Goal: Task Accomplishment & Management: Use online tool/utility

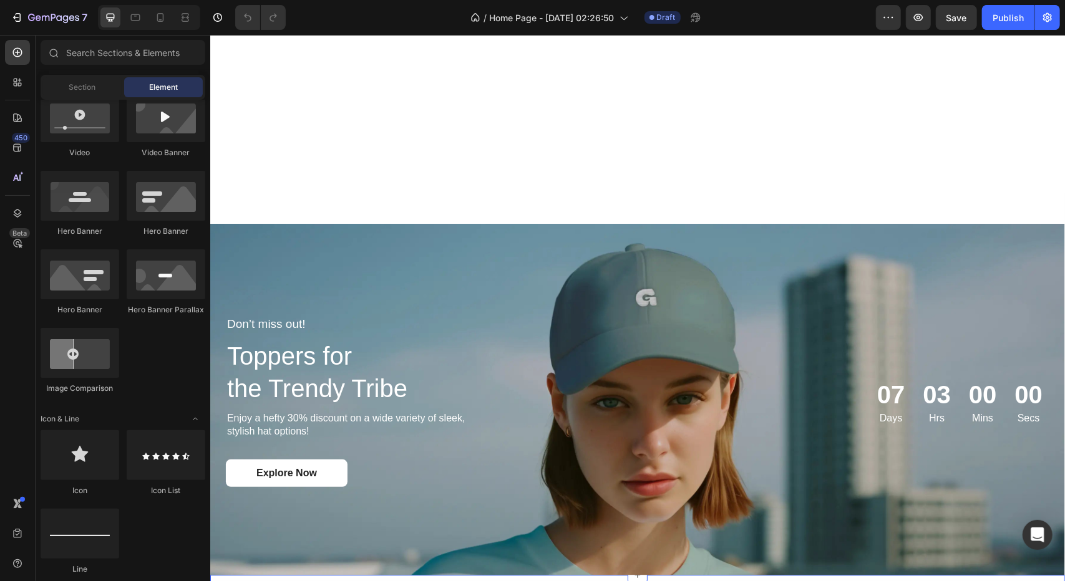
scroll to position [1871, 0]
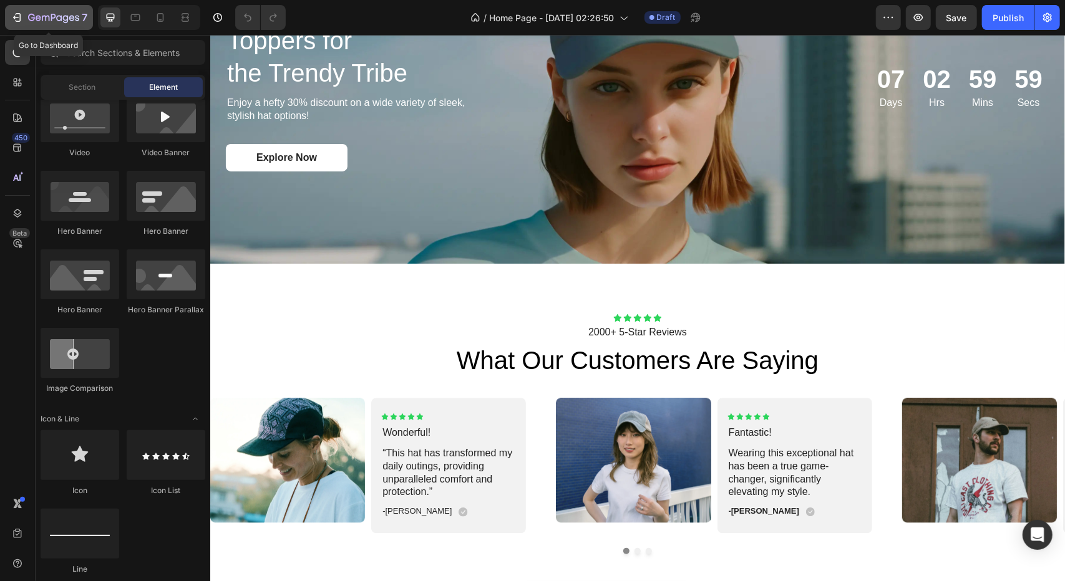
click at [15, 15] on icon "button" at bounding box center [17, 17] width 12 height 12
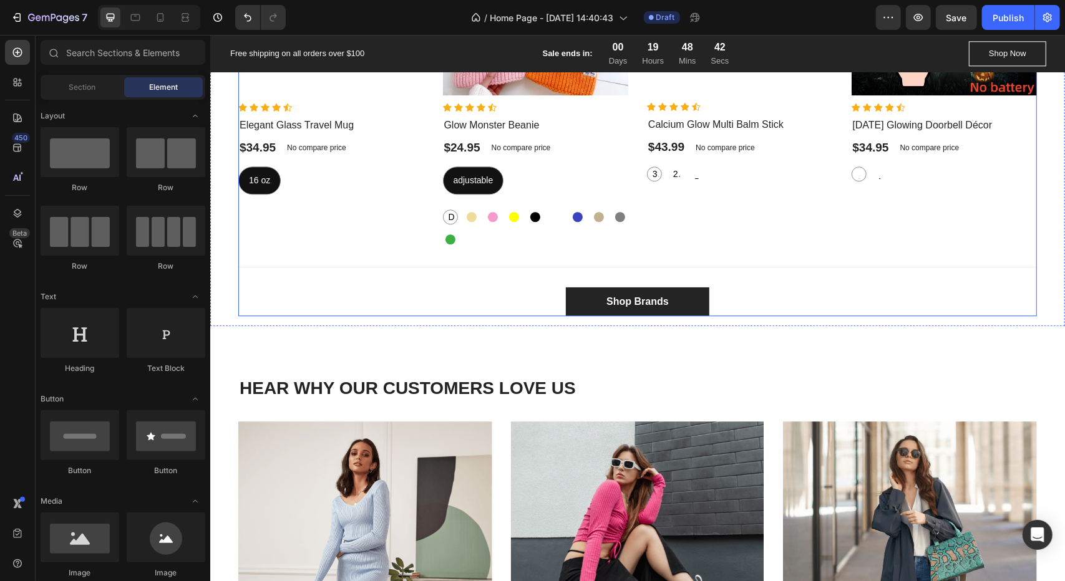
scroll to position [1871, 0]
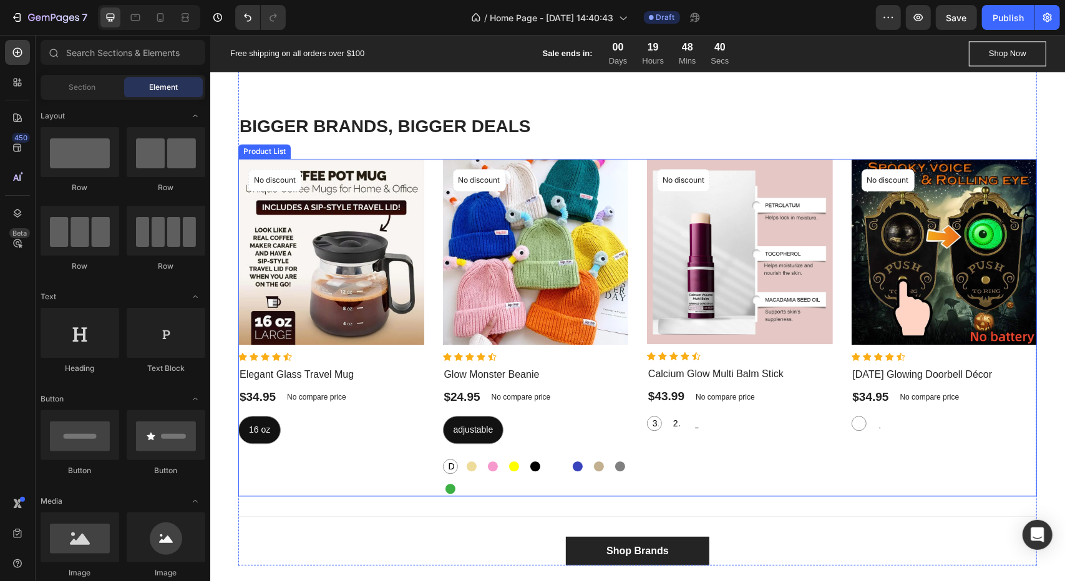
click at [976, 439] on div "Product Images No discount Not be displayed when published Product Badge Row Ic…" at bounding box center [944, 326] width 186 height 337
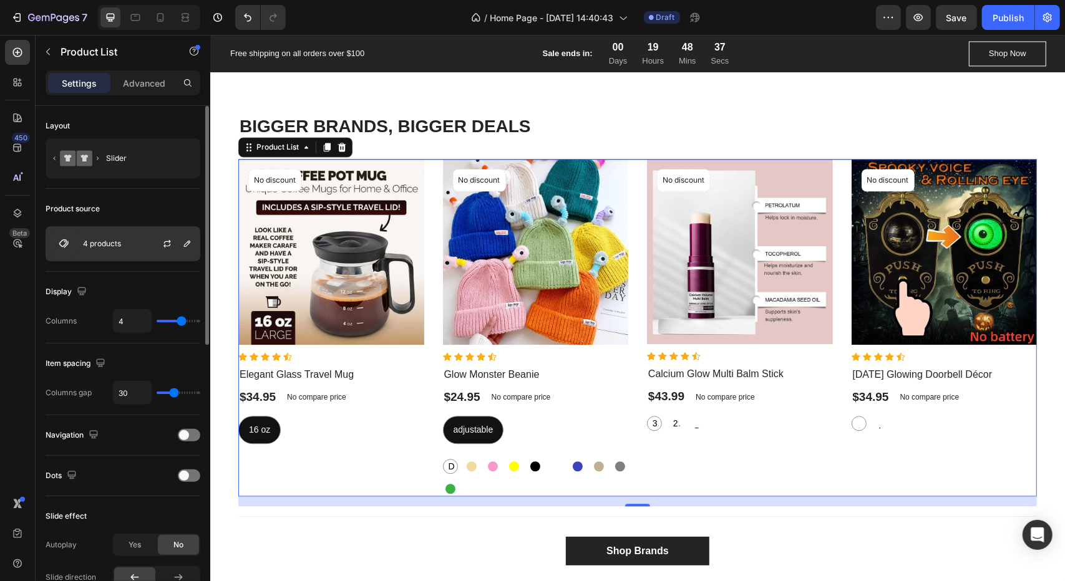
click at [121, 245] on div "4 products" at bounding box center [123, 243] width 155 height 35
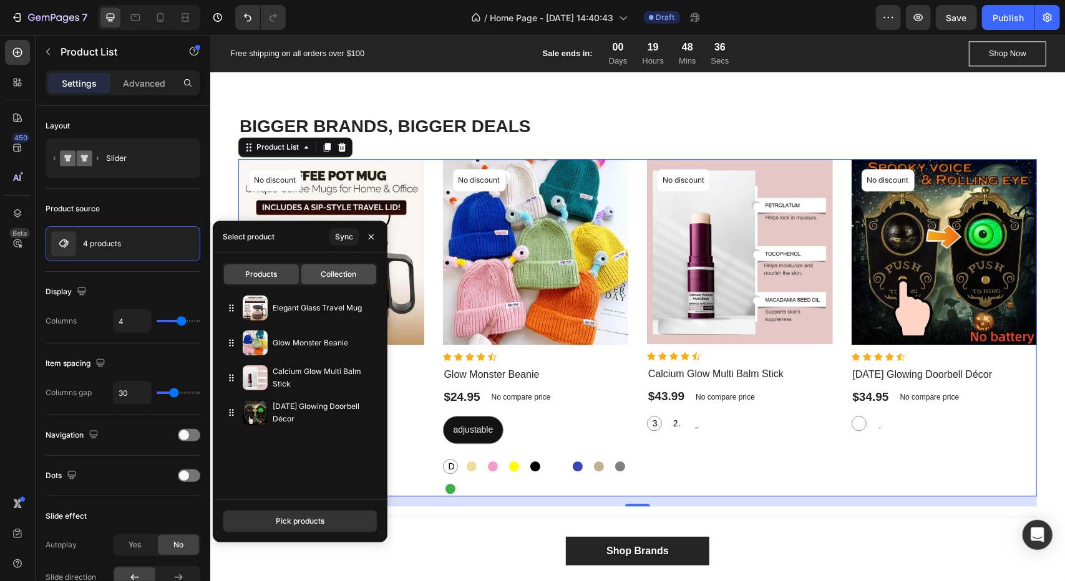
click at [346, 278] on span "Collection" at bounding box center [339, 274] width 36 height 11
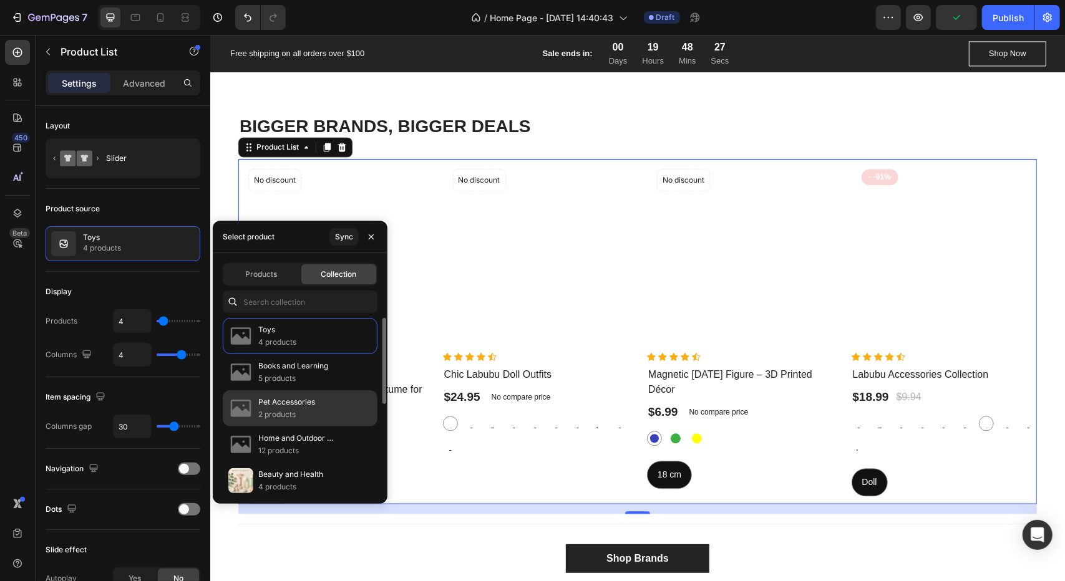
scroll to position [62, 0]
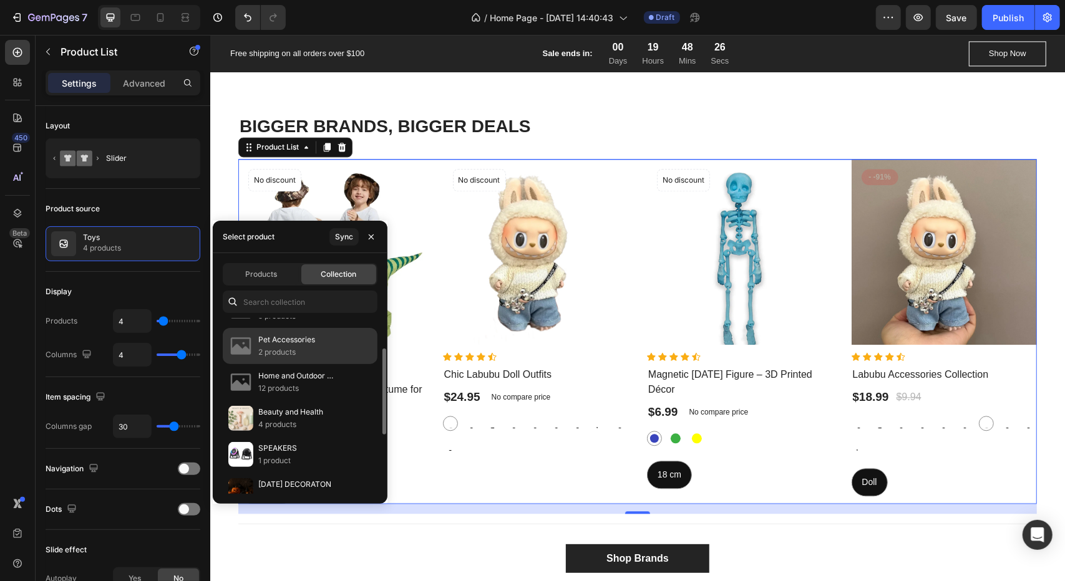
click at [308, 414] on p "Beauty and Health" at bounding box center [290, 412] width 65 height 12
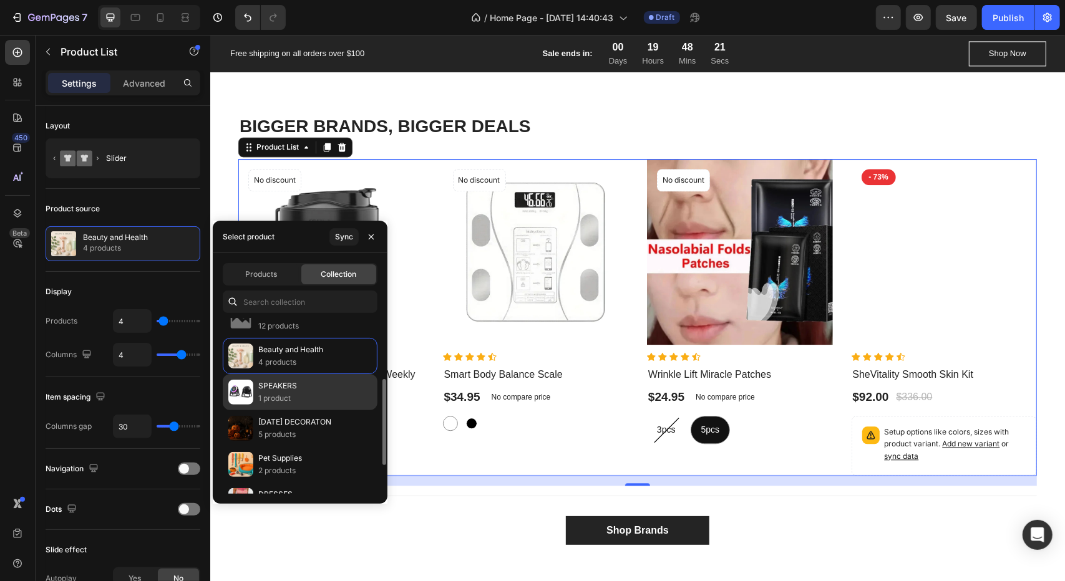
scroll to position [182, 0]
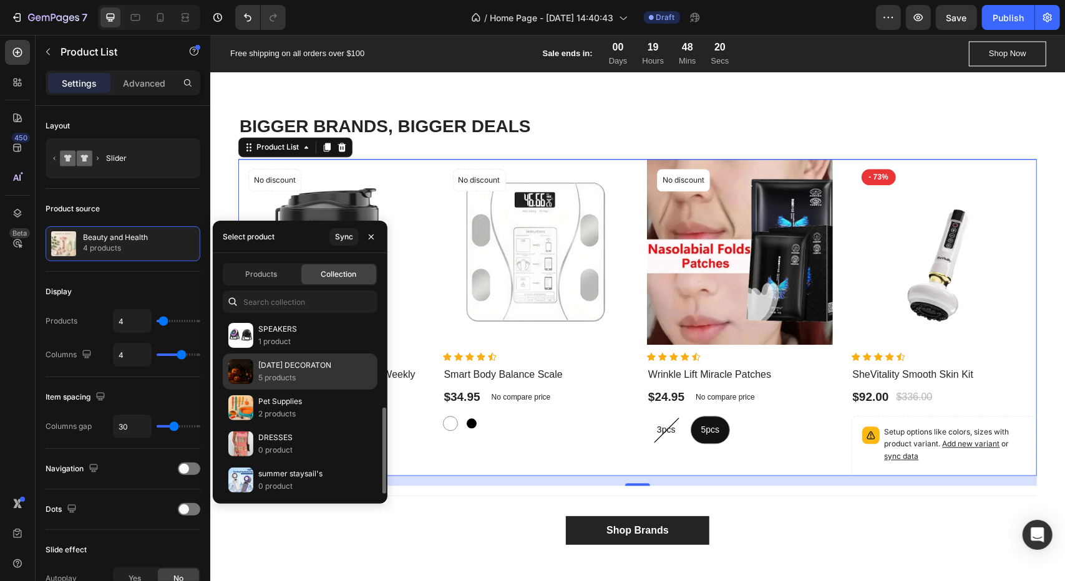
click at [303, 372] on p "5 products" at bounding box center [294, 378] width 73 height 12
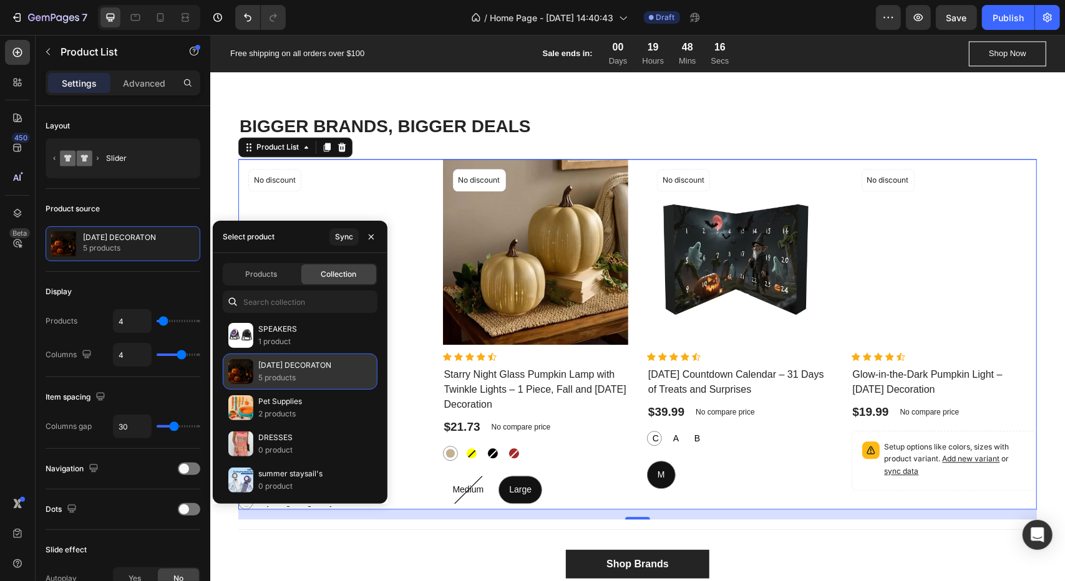
scroll to position [0, 0]
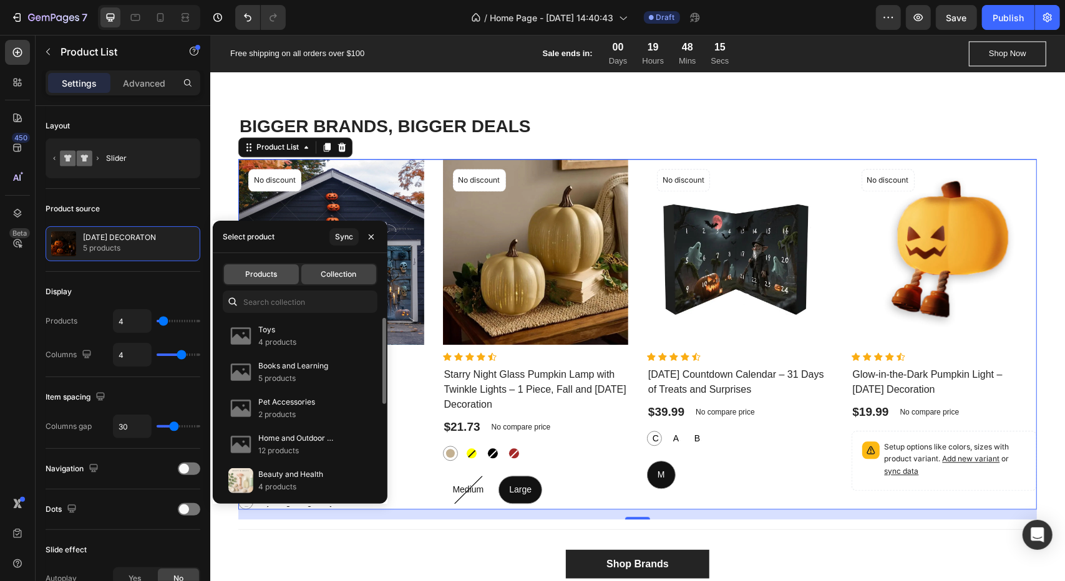
click at [266, 279] on span "Products" at bounding box center [262, 274] width 32 height 11
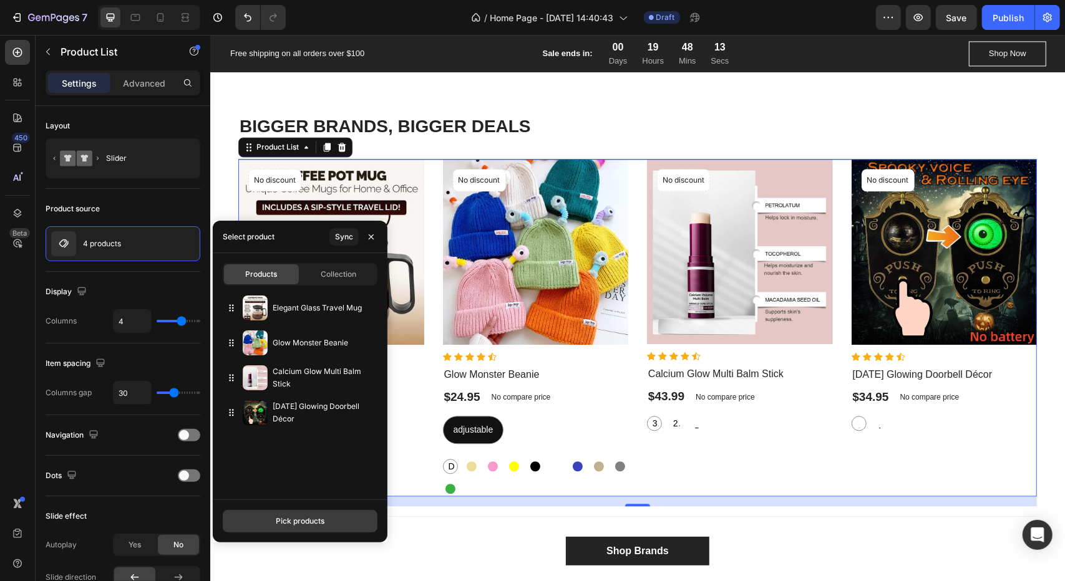
click at [294, 530] on button "Pick products" at bounding box center [300, 521] width 155 height 22
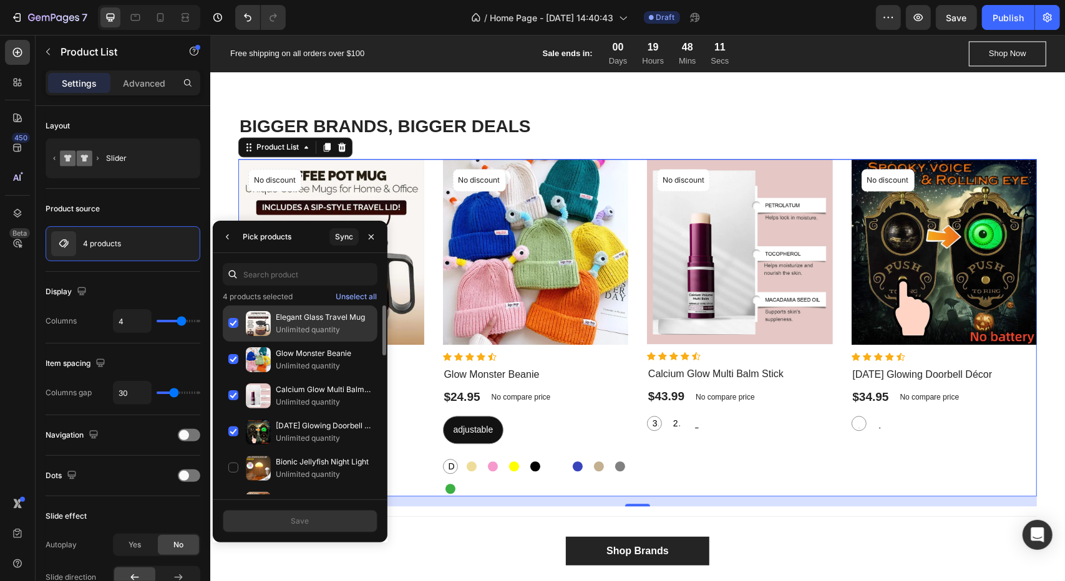
click at [231, 320] on div "Elegant Glass Travel Mug Unlimited quantity" at bounding box center [300, 324] width 155 height 36
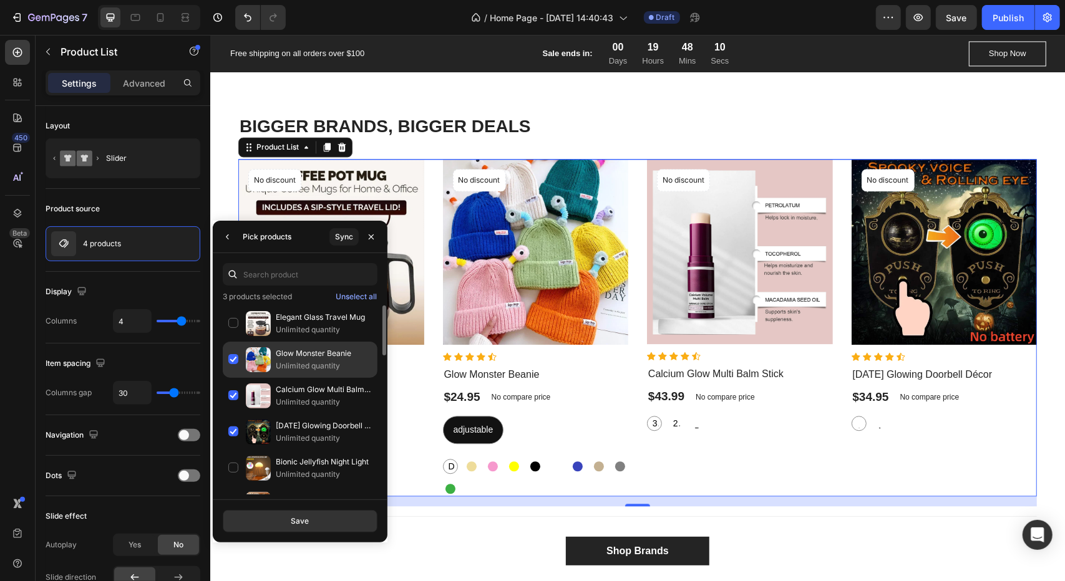
click at [236, 356] on div "Glow Monster Beanie Unlimited quantity" at bounding box center [300, 360] width 155 height 36
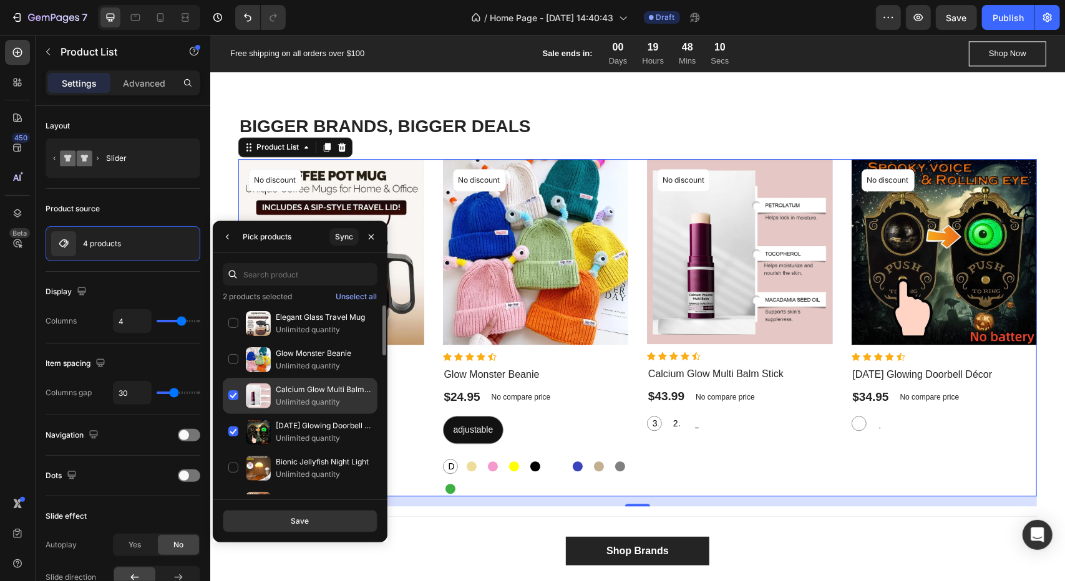
click at [233, 391] on div "Calcium Glow Multi Balm Stick Unlimited quantity" at bounding box center [300, 396] width 155 height 36
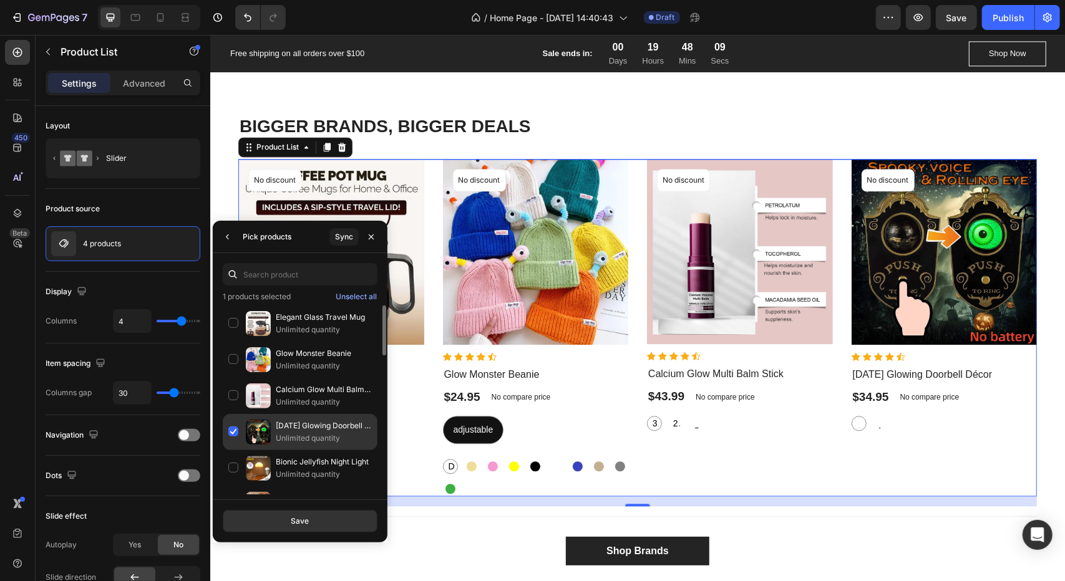
click at [234, 429] on div "Halloween Glowing Doorbell Décor Unlimited quantity" at bounding box center [300, 432] width 155 height 36
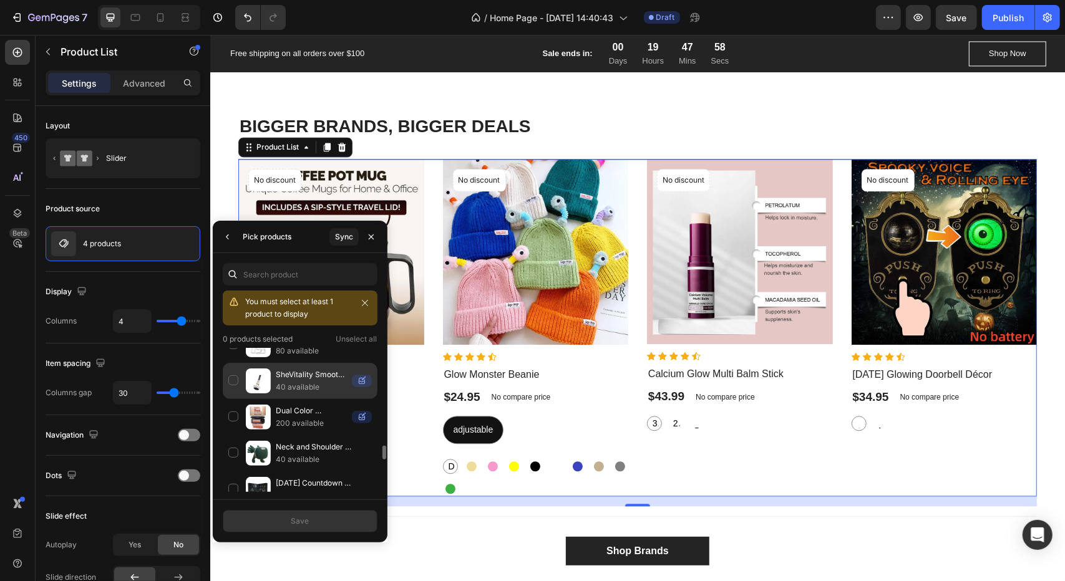
scroll to position [1322, 0]
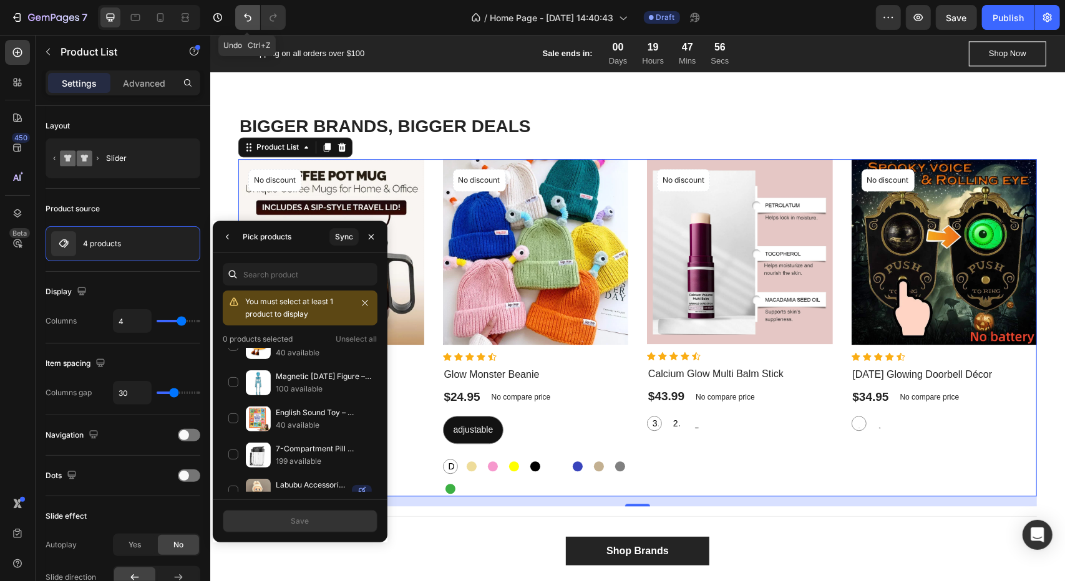
click at [246, 16] on icon "Undo/Redo" at bounding box center [247, 17] width 12 height 12
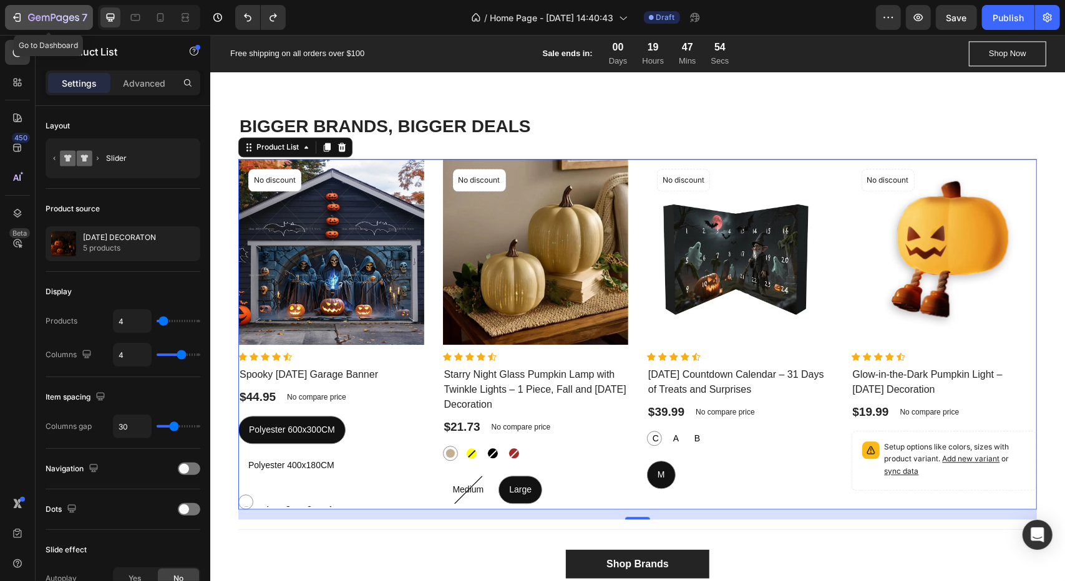
click at [20, 19] on icon "button" at bounding box center [19, 17] width 6 height 9
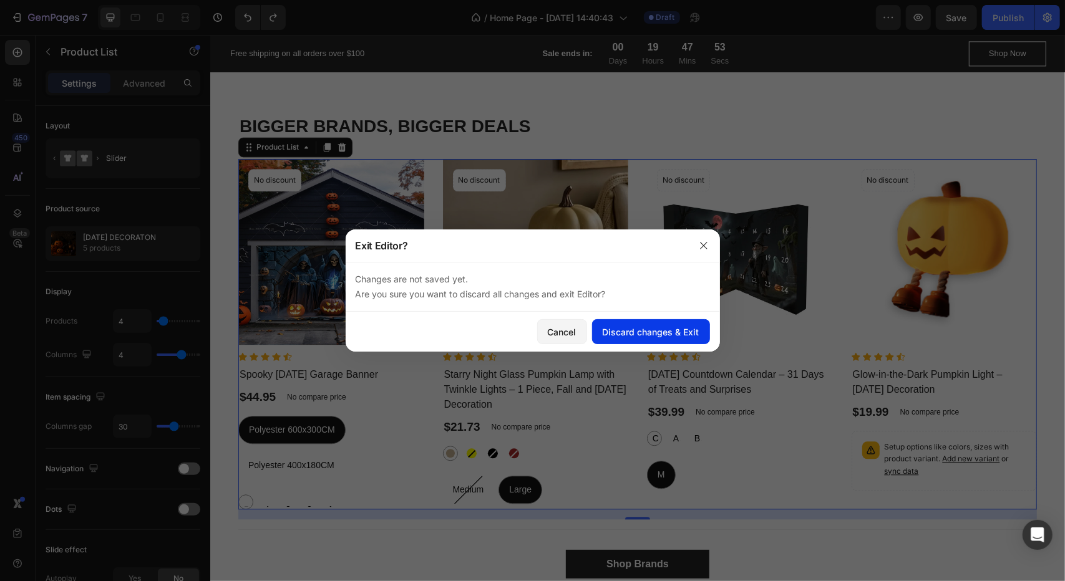
click at [641, 330] on div "Discard changes & Exit" at bounding box center [651, 332] width 97 height 13
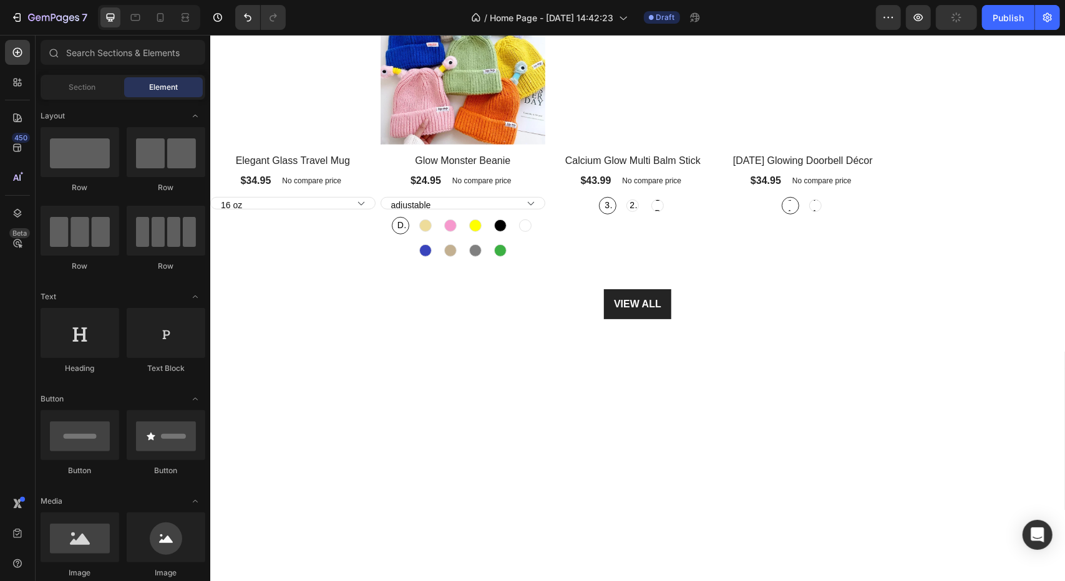
scroll to position [437, 0]
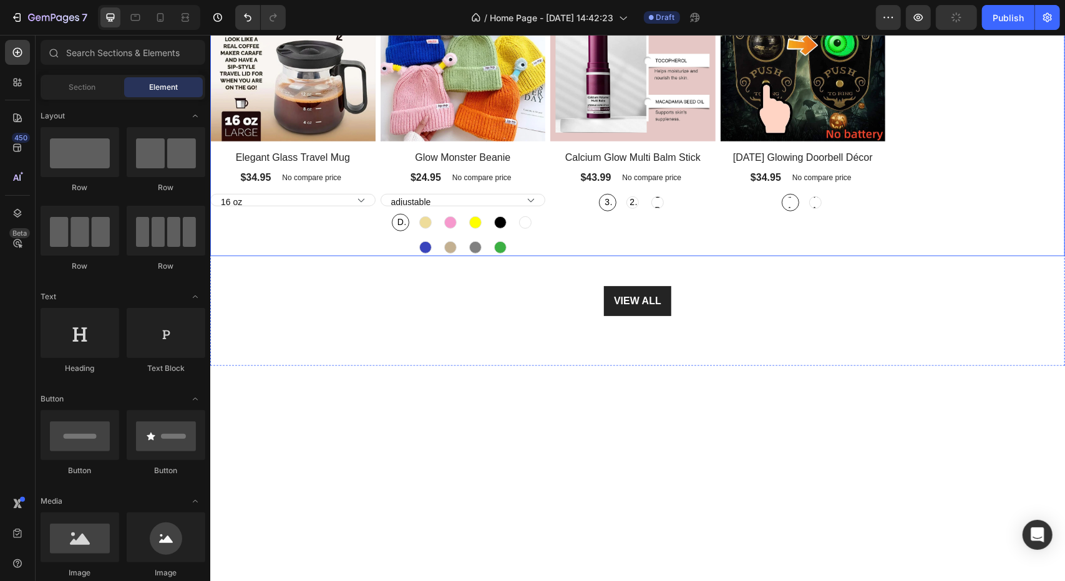
click at [943, 256] on div "Product Images No discount Not be displayed when published Product Badge Row El…" at bounding box center [637, 116] width 855 height 280
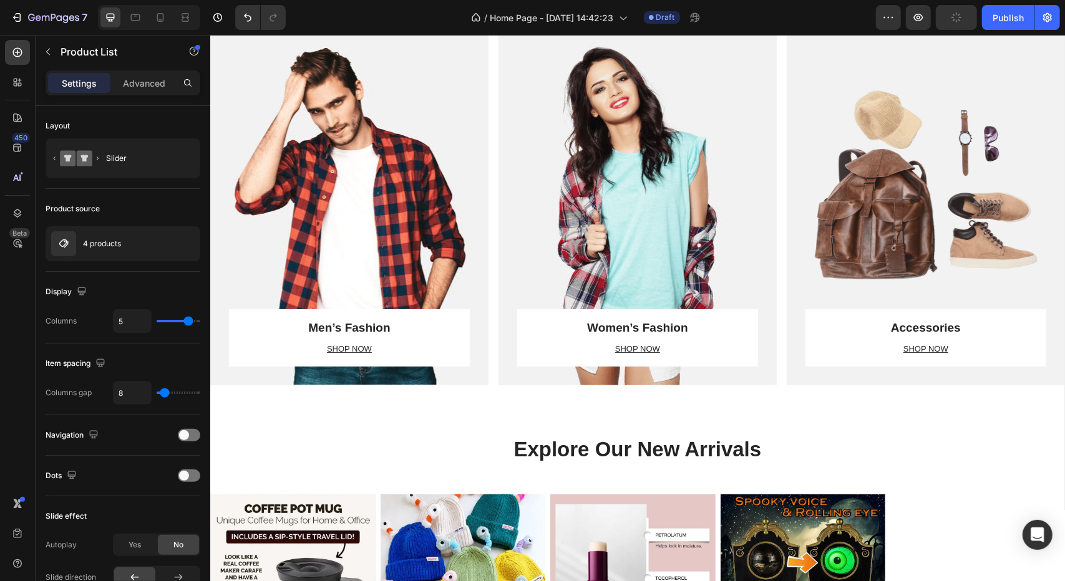
scroll to position [506, 0]
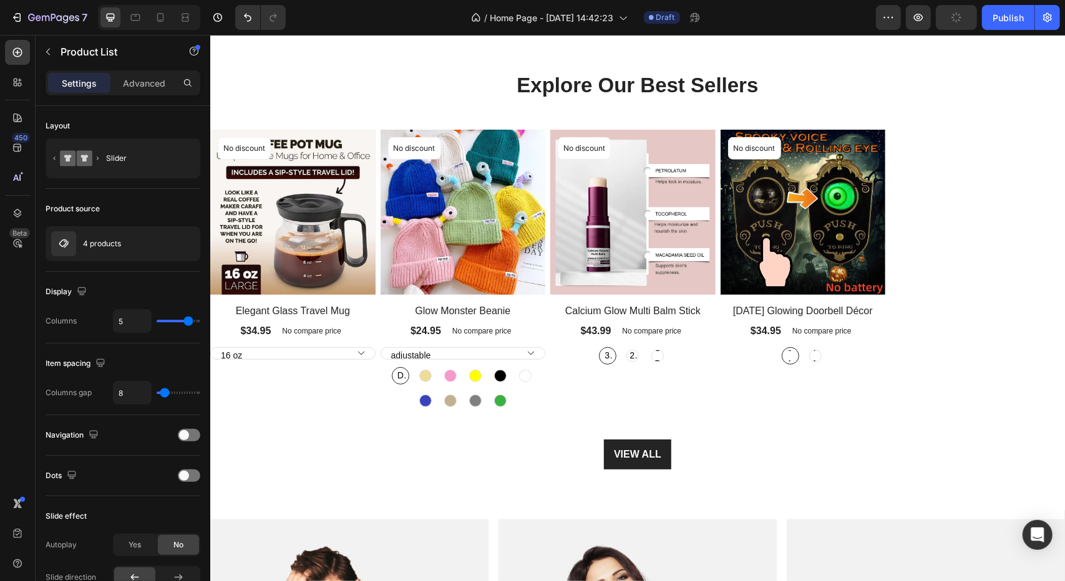
click at [939, 223] on div "Product Images No discount Not be displayed when published Product Badge Row El…" at bounding box center [637, 269] width 855 height 280
click at [181, 241] on button "button" at bounding box center [187, 243] width 15 height 15
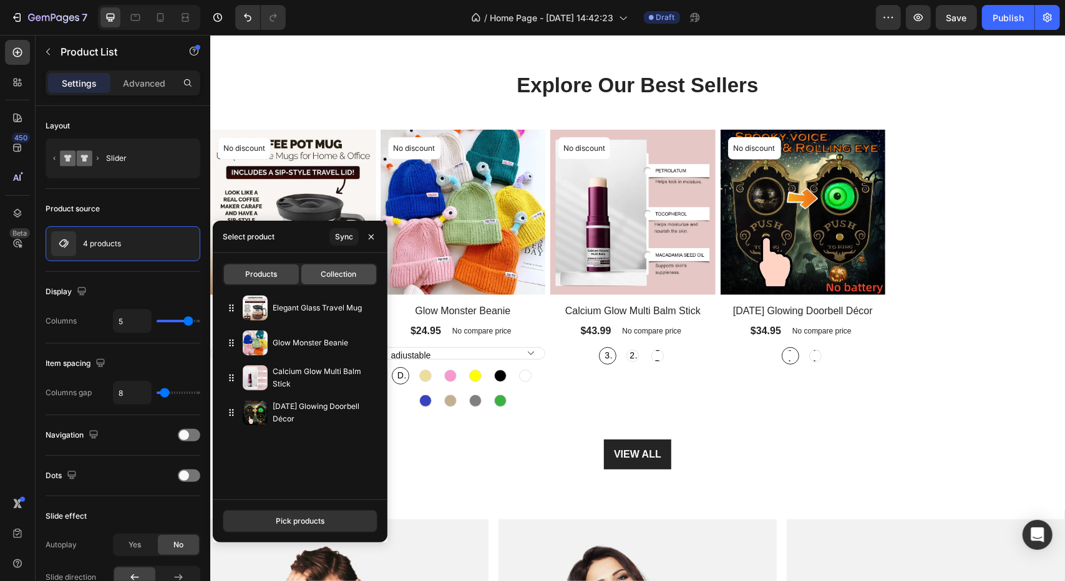
click at [349, 277] on span "Collection" at bounding box center [339, 274] width 36 height 11
type input "4"
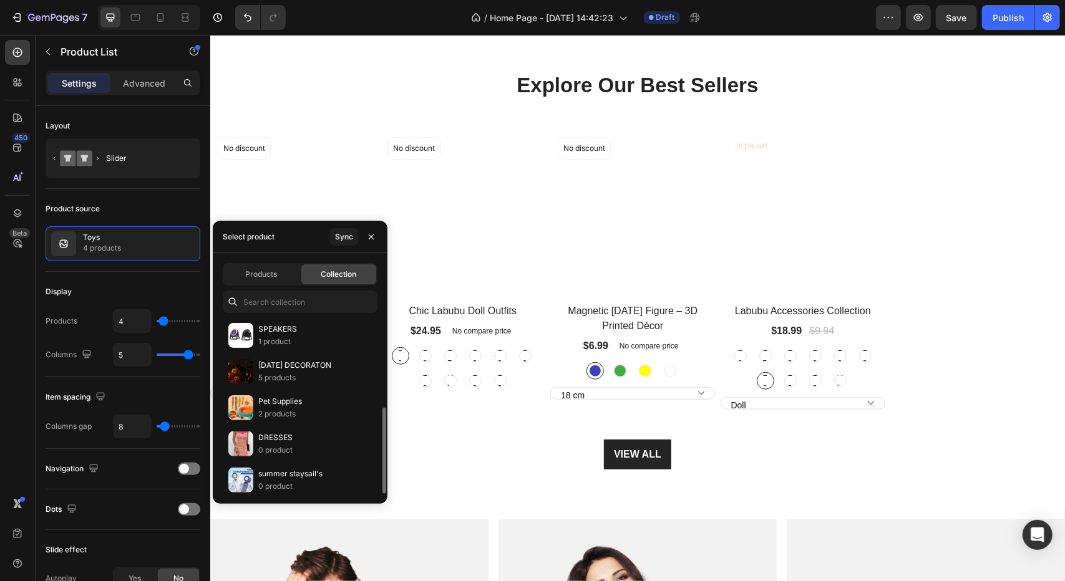
scroll to position [0, 0]
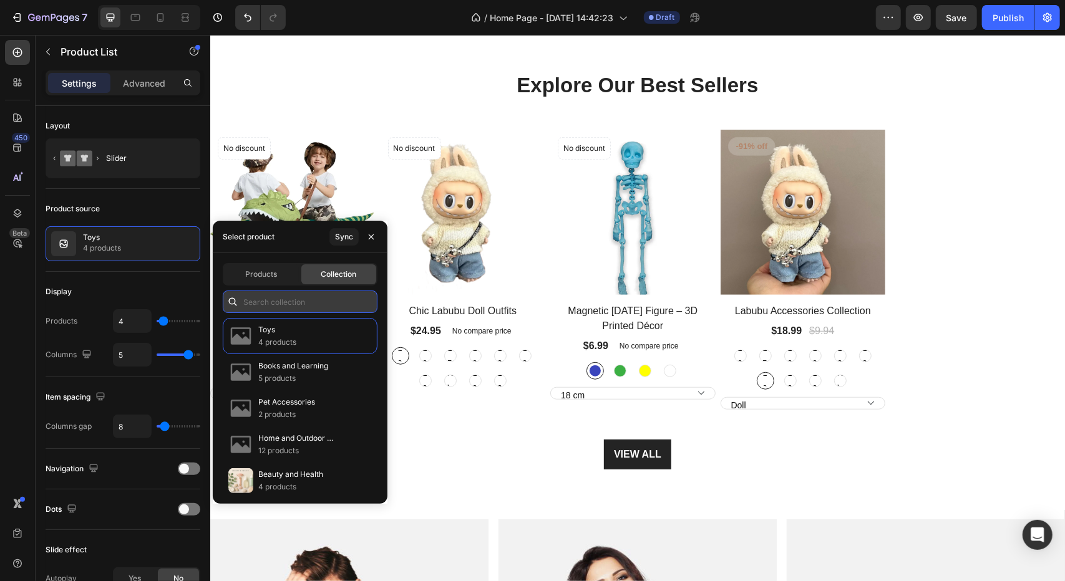
click at [324, 305] on input "text" at bounding box center [300, 302] width 155 height 22
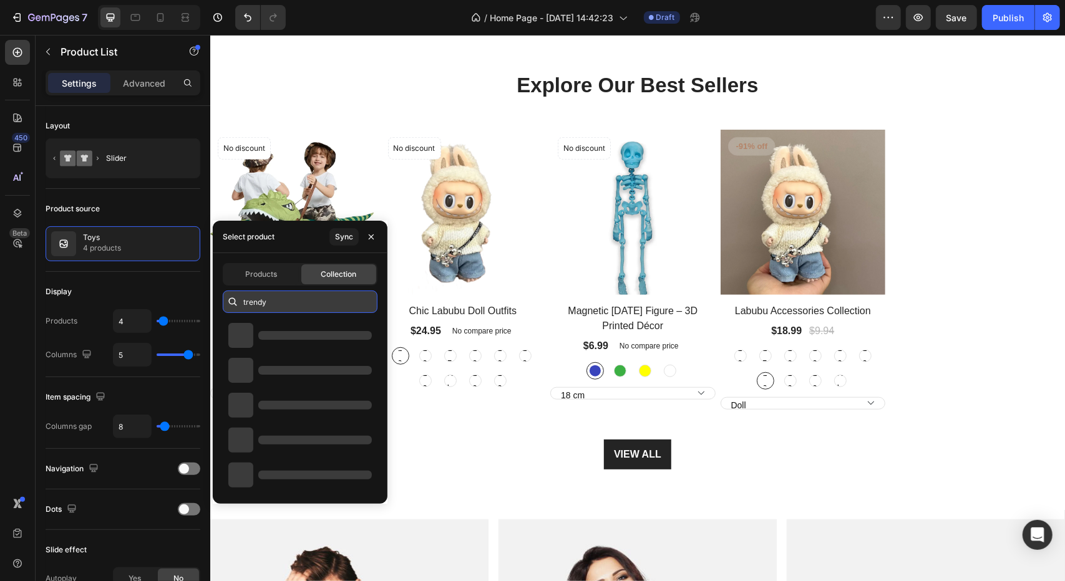
type input "trendy"
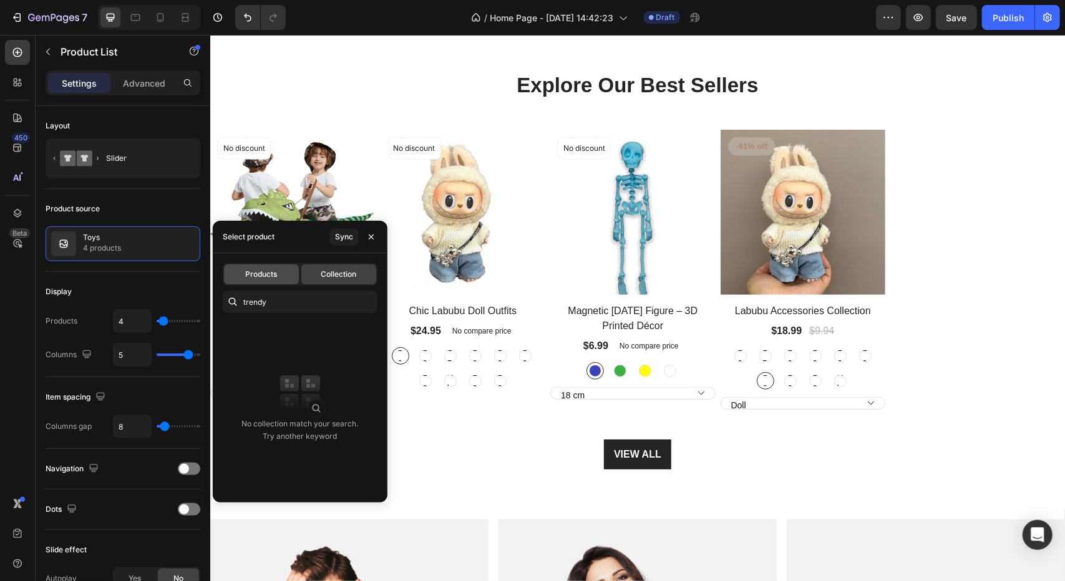
click at [276, 269] on div "Products" at bounding box center [261, 274] width 75 height 20
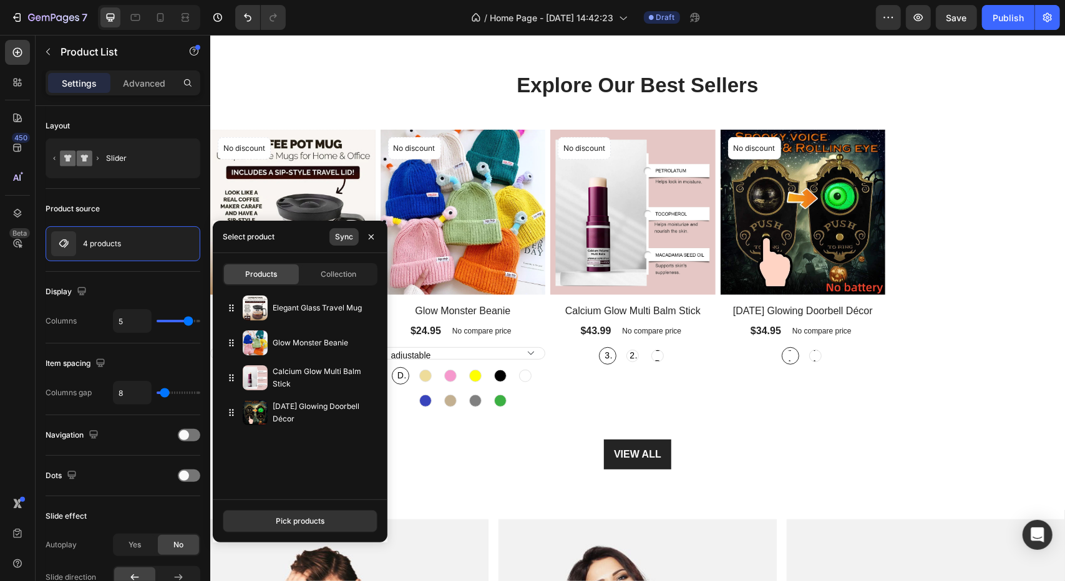
click at [342, 243] on button "Sync" at bounding box center [343, 236] width 29 height 17
click at [333, 275] on span "Collection" at bounding box center [339, 274] width 36 height 11
type input "4"
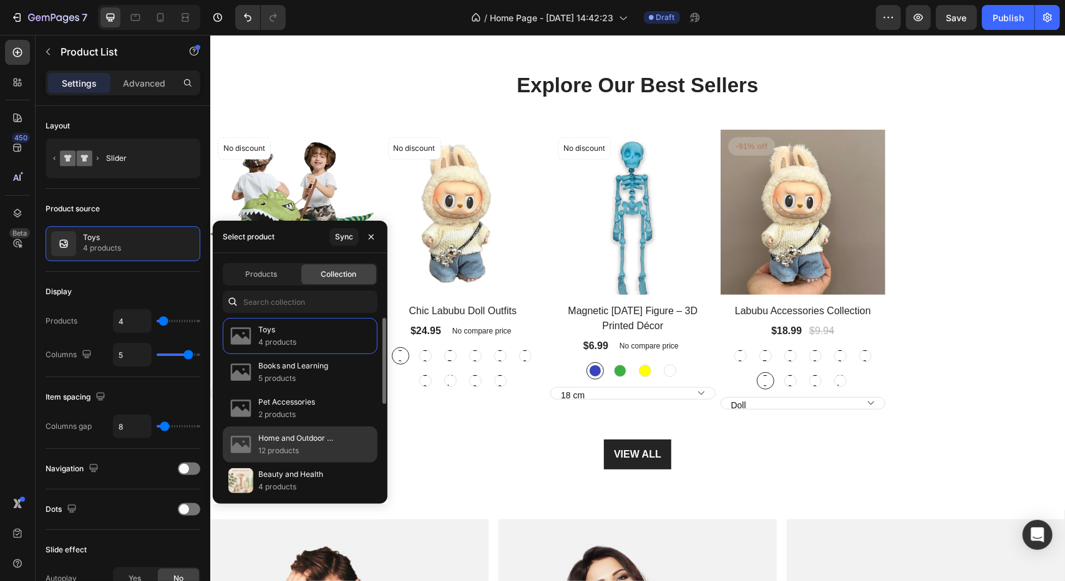
click at [298, 455] on p "12 products" at bounding box center [312, 451] width 109 height 12
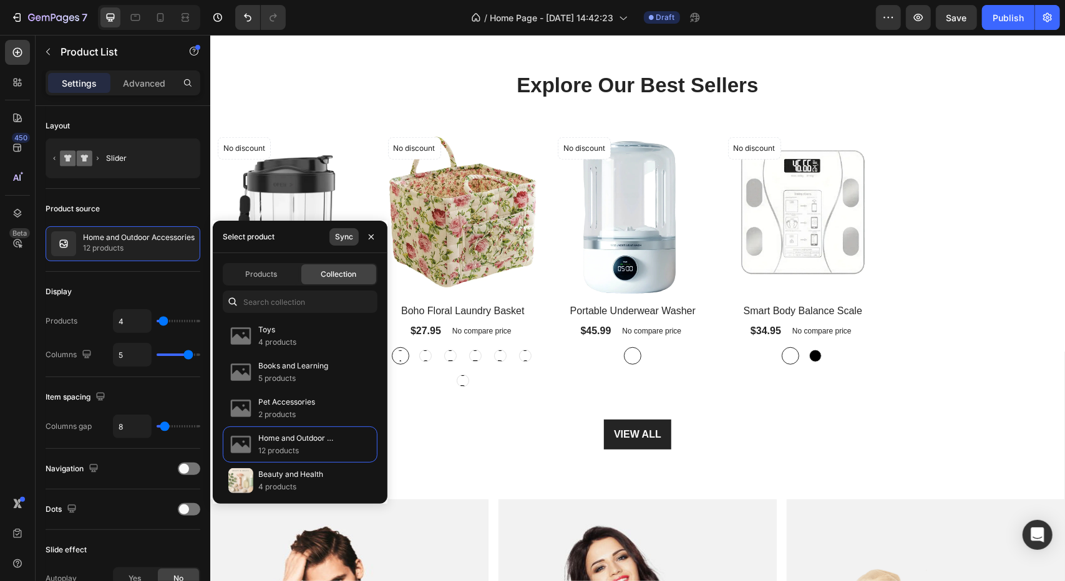
click at [339, 231] on div "Sync" at bounding box center [344, 236] width 18 height 11
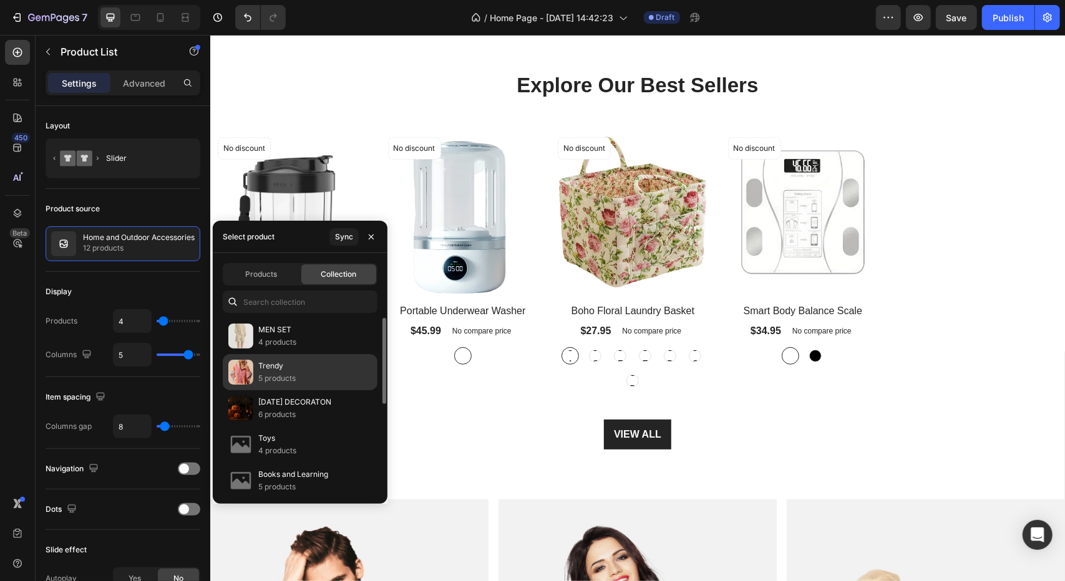
click at [307, 370] on div "Trendy 5 products" at bounding box center [300, 372] width 155 height 36
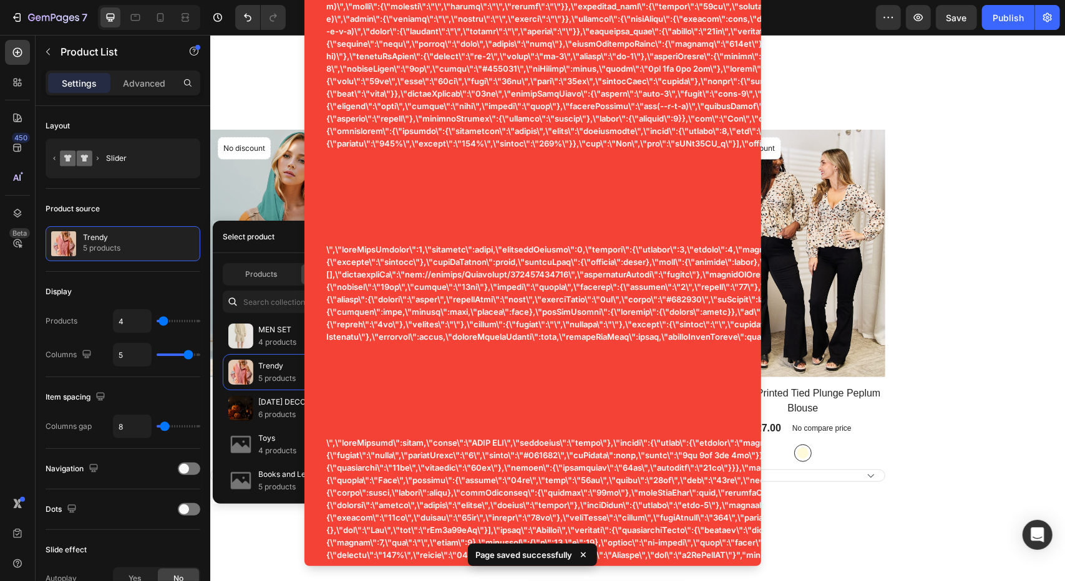
click at [1000, 339] on div "Product Images No discount Not be displayed when published Product Badge Row Do…" at bounding box center [637, 305] width 855 height 352
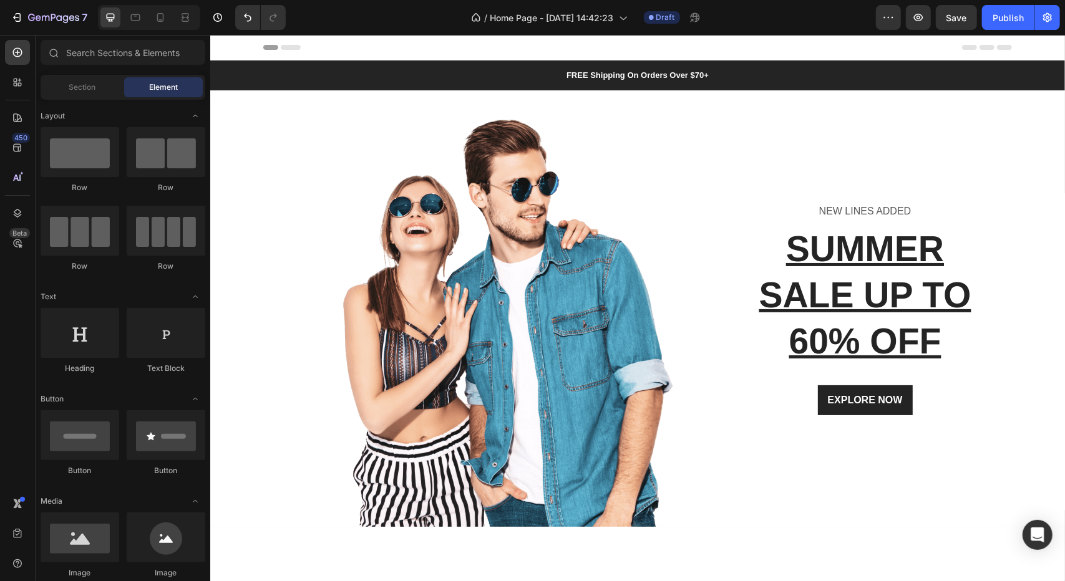
drag, startPoint x: 840, startPoint y: 439, endPoint x: 863, endPoint y: 74, distance: 366.2
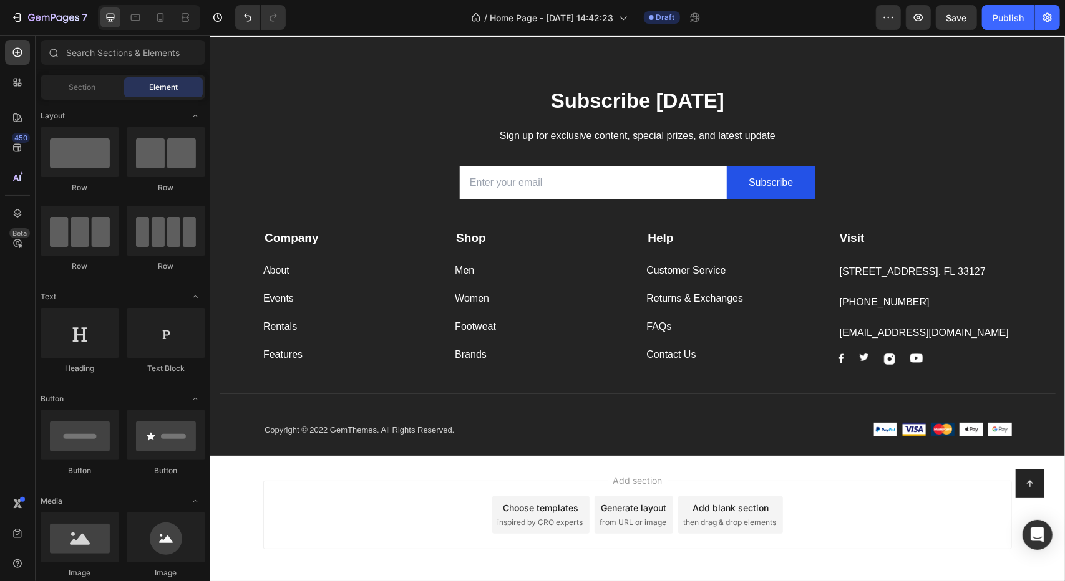
scroll to position [2146, 0]
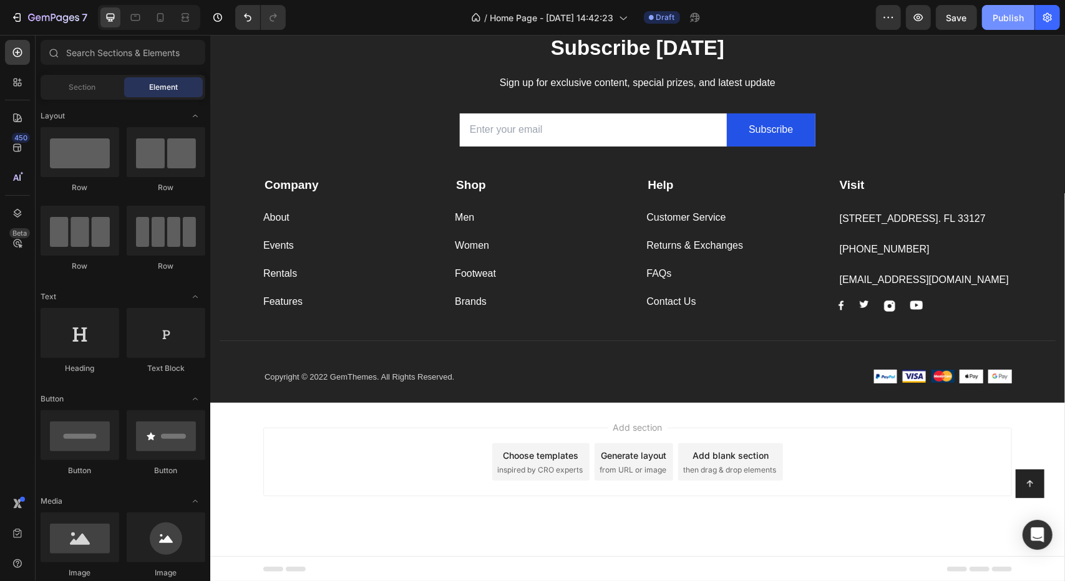
click at [1004, 19] on div "Publish" at bounding box center [1007, 17] width 31 height 13
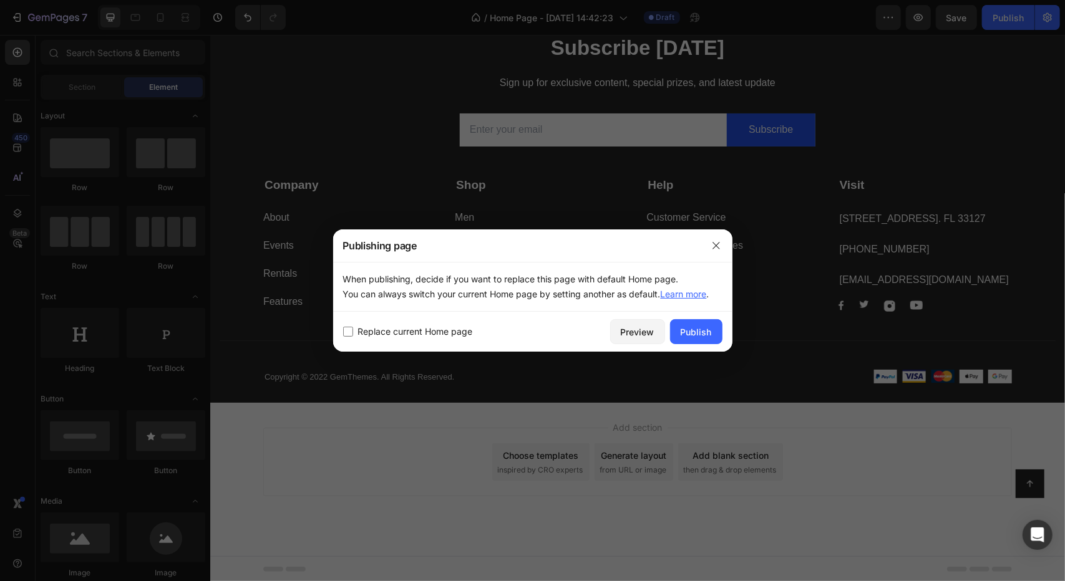
click at [435, 336] on span "Replace current Home page" at bounding box center [415, 331] width 115 height 15
checkbox input "true"
click at [699, 334] on div "Publish" at bounding box center [695, 332] width 31 height 13
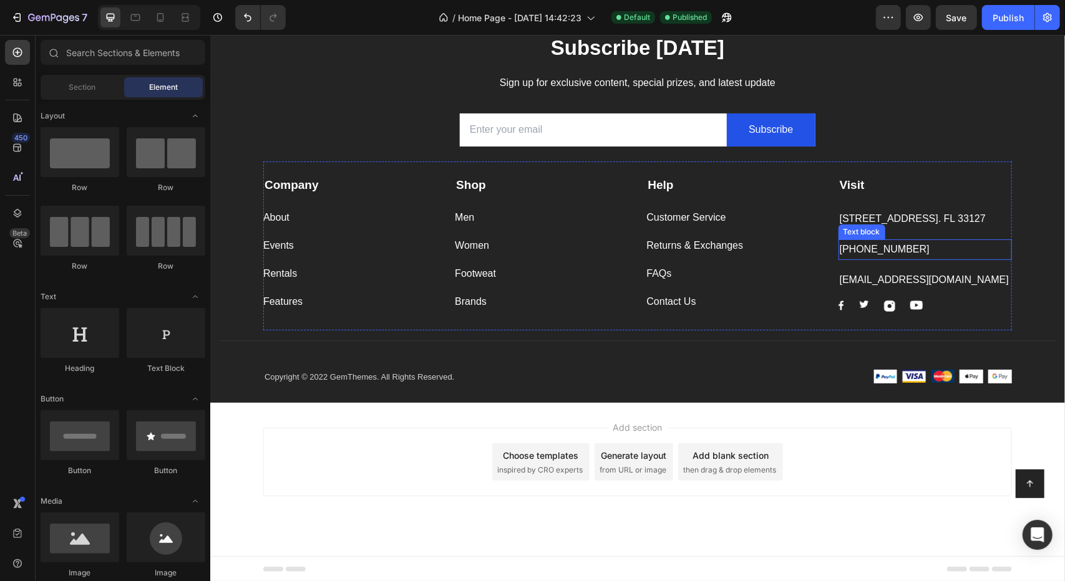
click at [984, 250] on p "[PHONE_NUMBER]" at bounding box center [924, 249] width 171 height 18
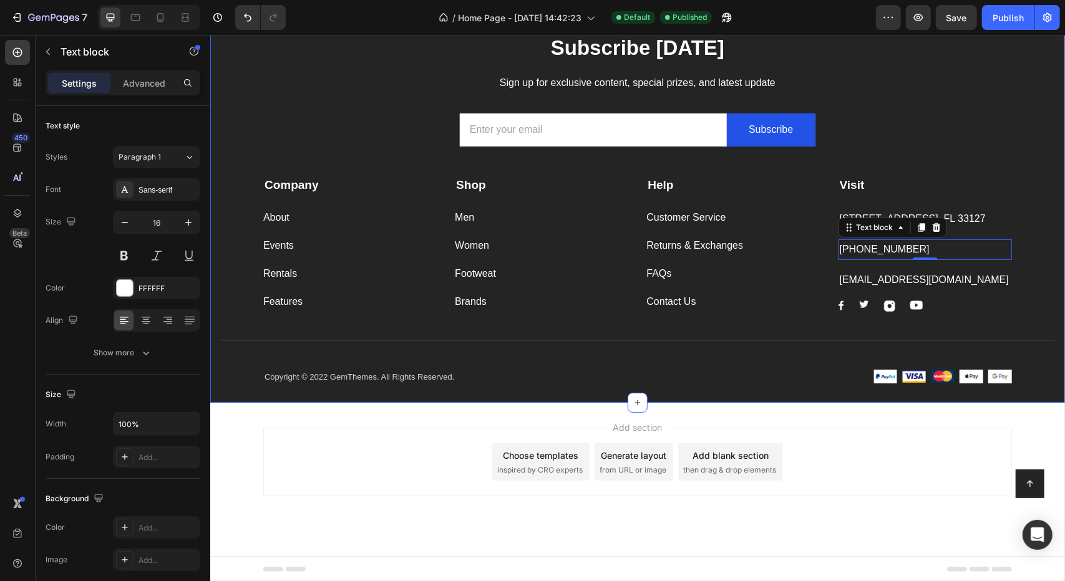
click at [1010, 171] on div "Subscribe [DATE] Heading Sign up for exclusive content, special prizes, and lat…" at bounding box center [637, 217] width 836 height 369
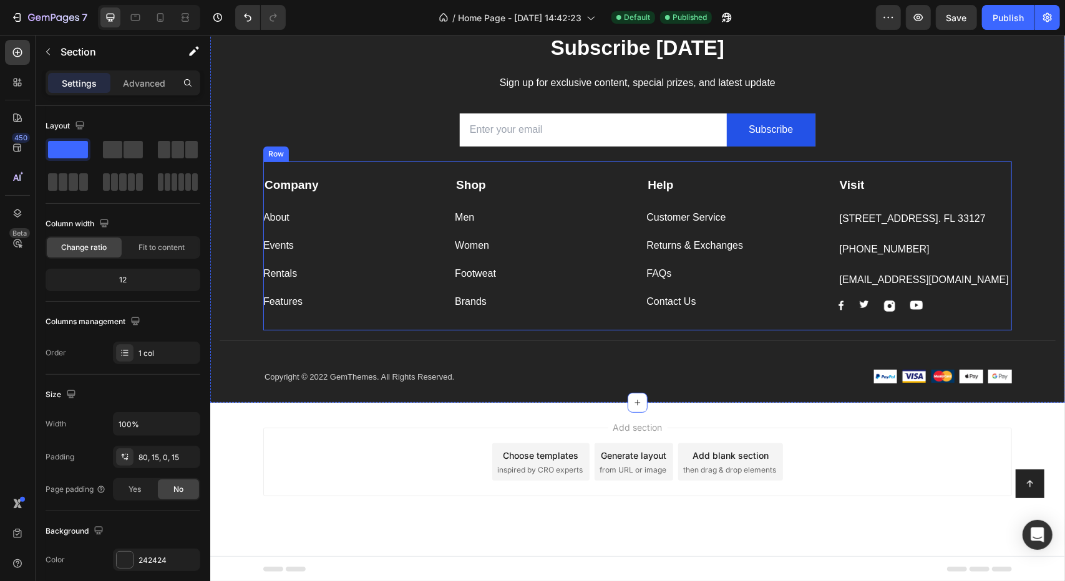
click at [988, 318] on div "Company Text block About Button Events Button Rentals Button Features Button Sh…" at bounding box center [637, 245] width 748 height 169
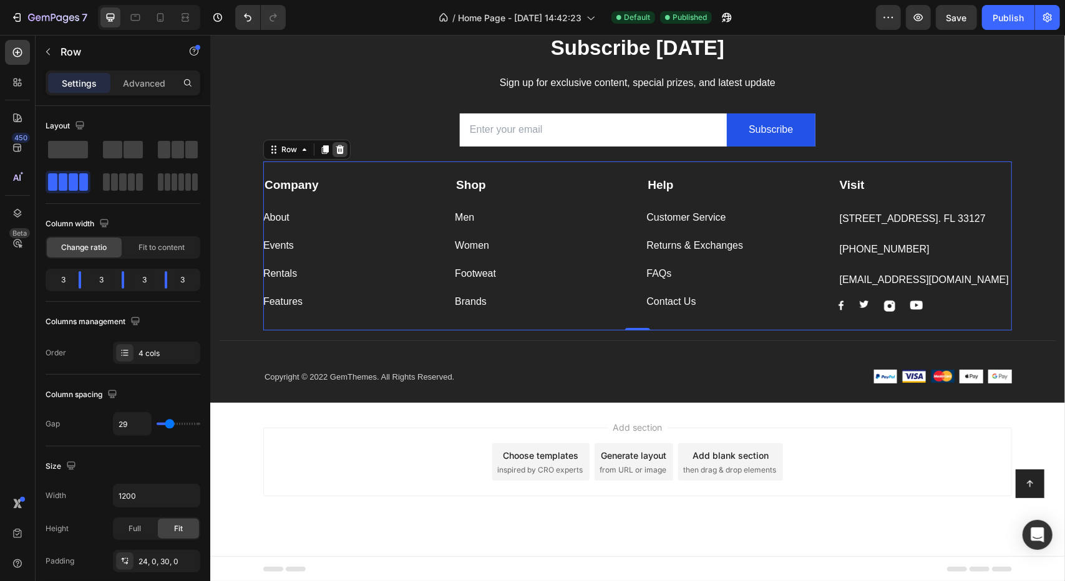
click at [334, 150] on icon at bounding box center [339, 149] width 10 height 10
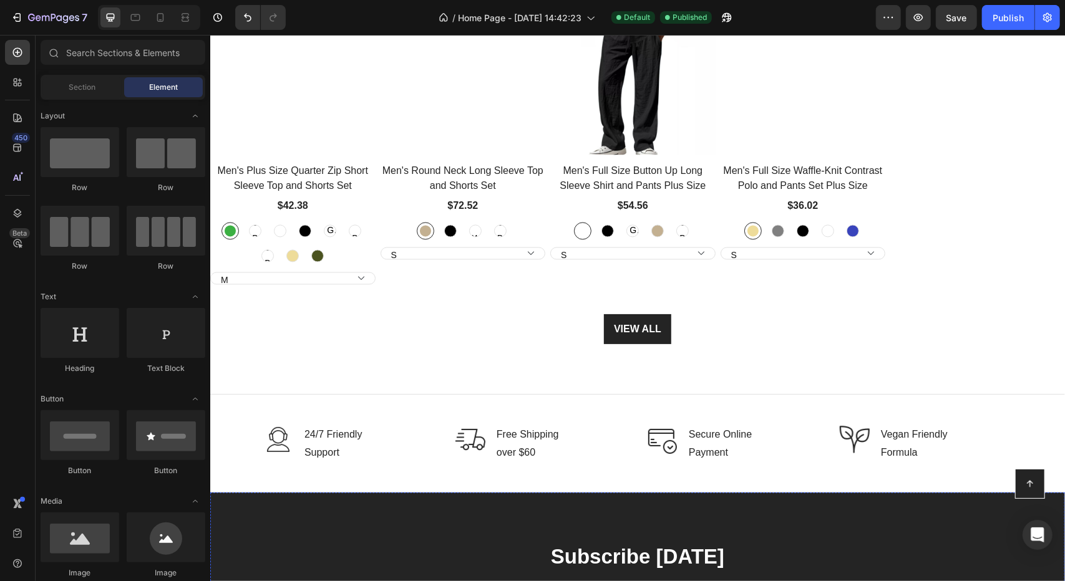
scroll to position [1977, 0]
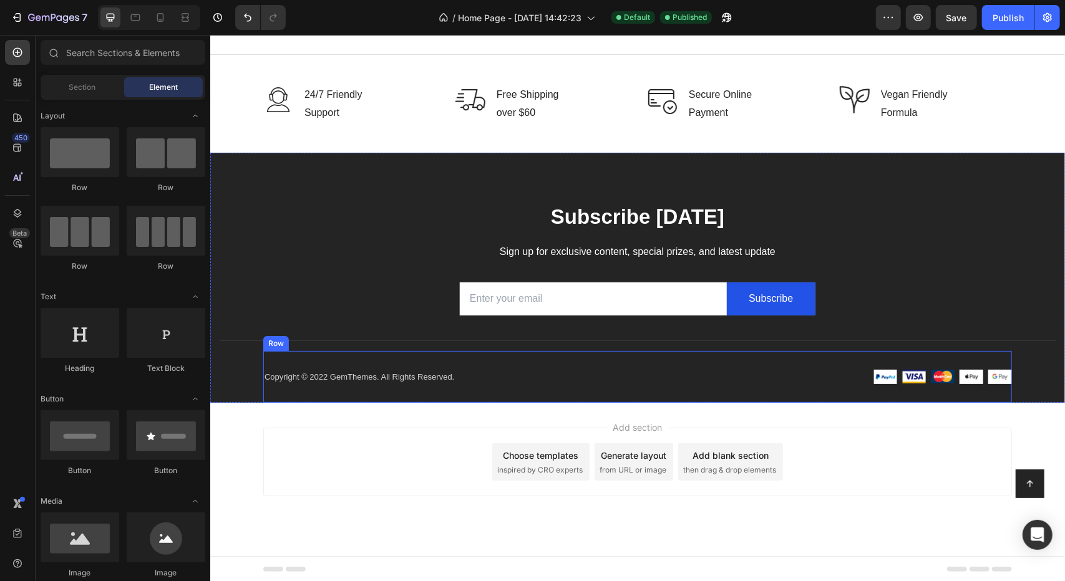
click at [632, 364] on div "Copyright © 2022 GemThemes. All Rights Reserved. Text block Image Image Image I…" at bounding box center [637, 377] width 748 height 52
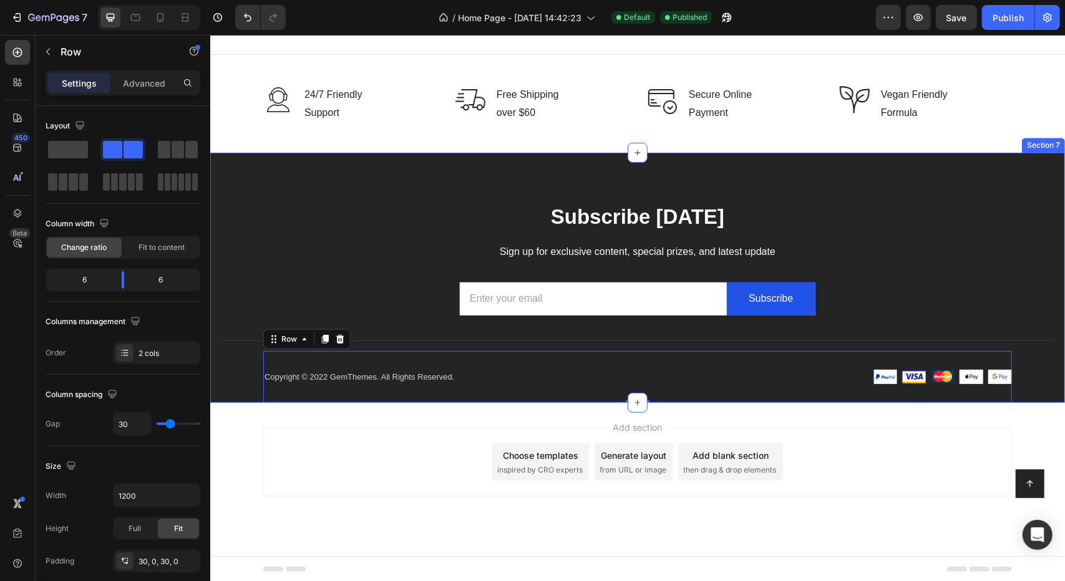
click at [1046, 169] on div "Subscribe [DATE] Heading Sign up for exclusive content, special prizes, and lat…" at bounding box center [637, 277] width 855 height 250
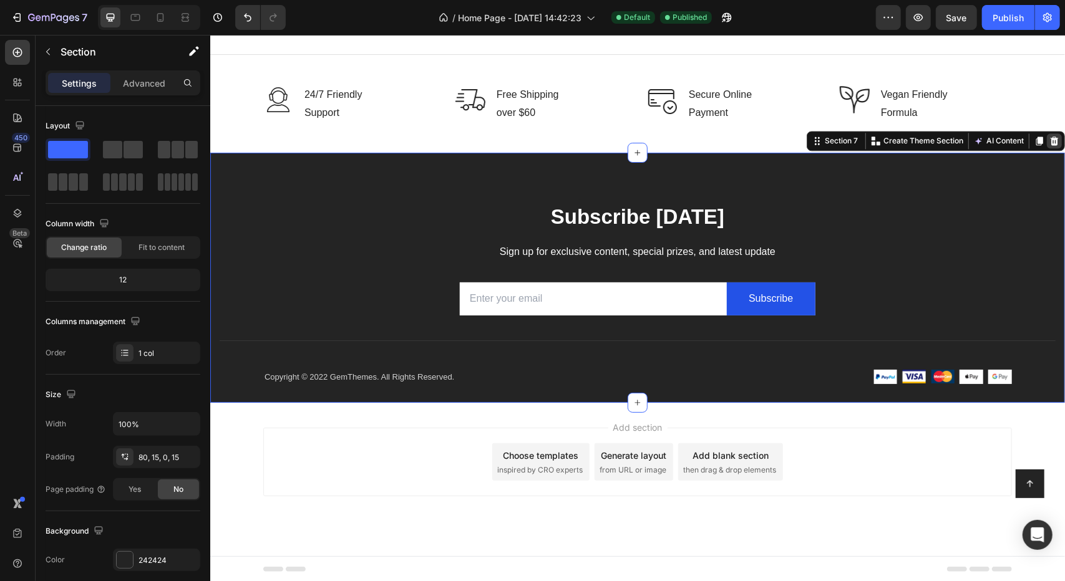
click at [1050, 138] on icon at bounding box center [1054, 140] width 8 height 9
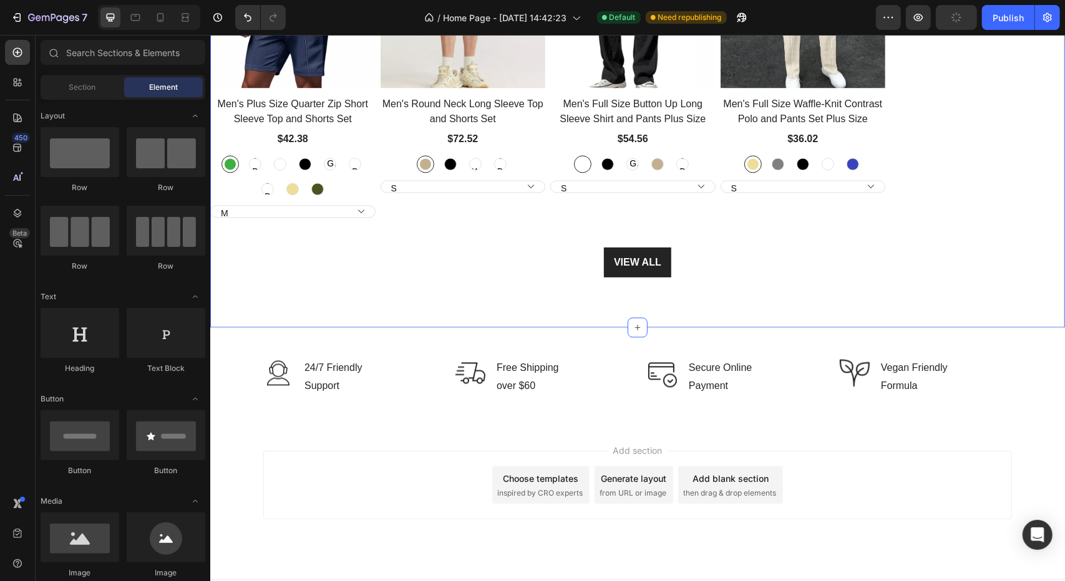
scroll to position [1727, 0]
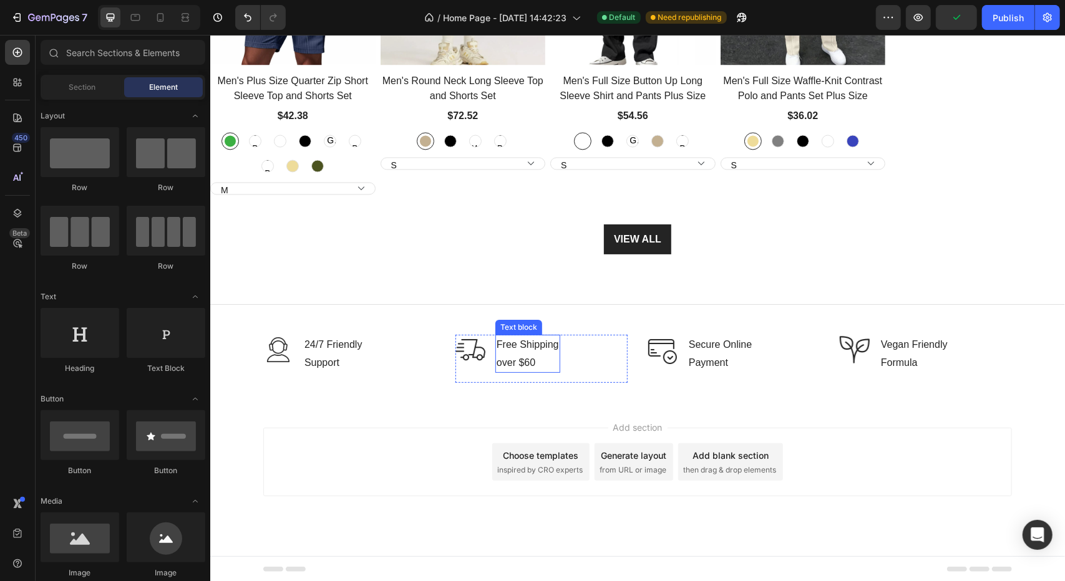
click at [520, 367] on p "Free Shipping over $60" at bounding box center [527, 354] width 62 height 36
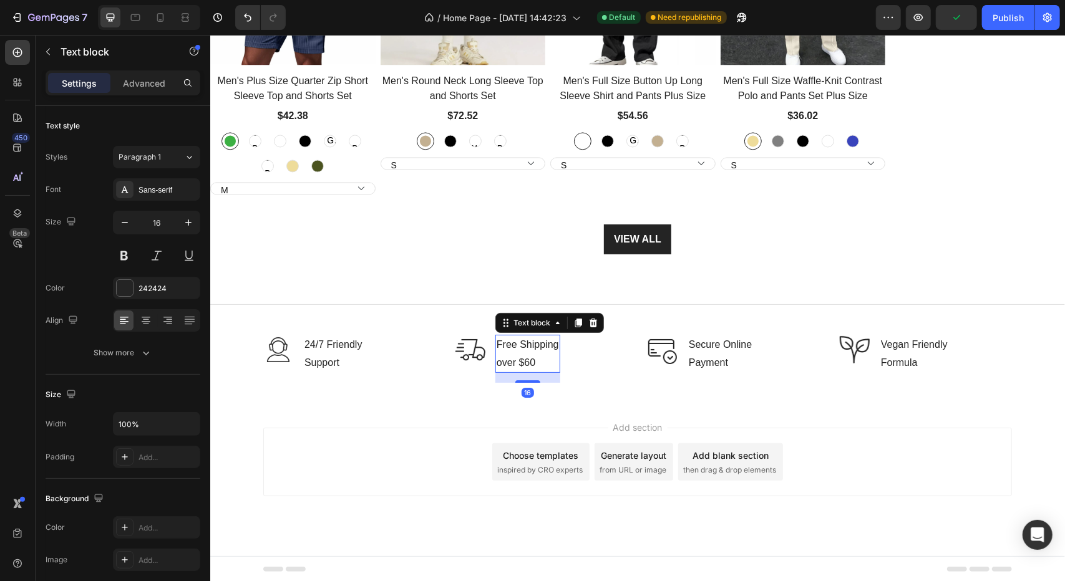
click at [532, 364] on p "Free Shipping over $60" at bounding box center [527, 354] width 62 height 36
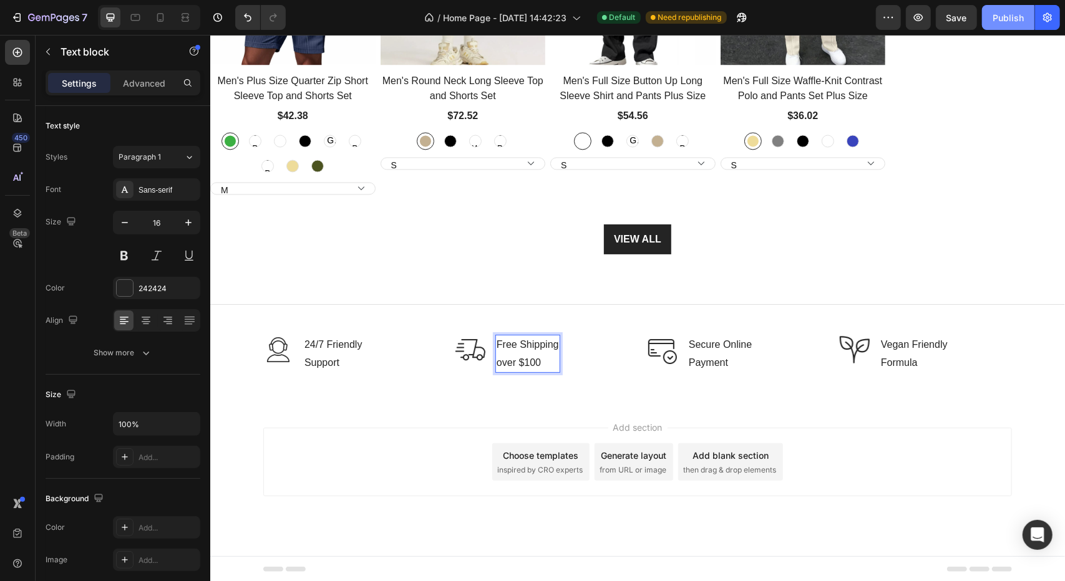
click at [1015, 18] on div "Publish" at bounding box center [1007, 17] width 31 height 13
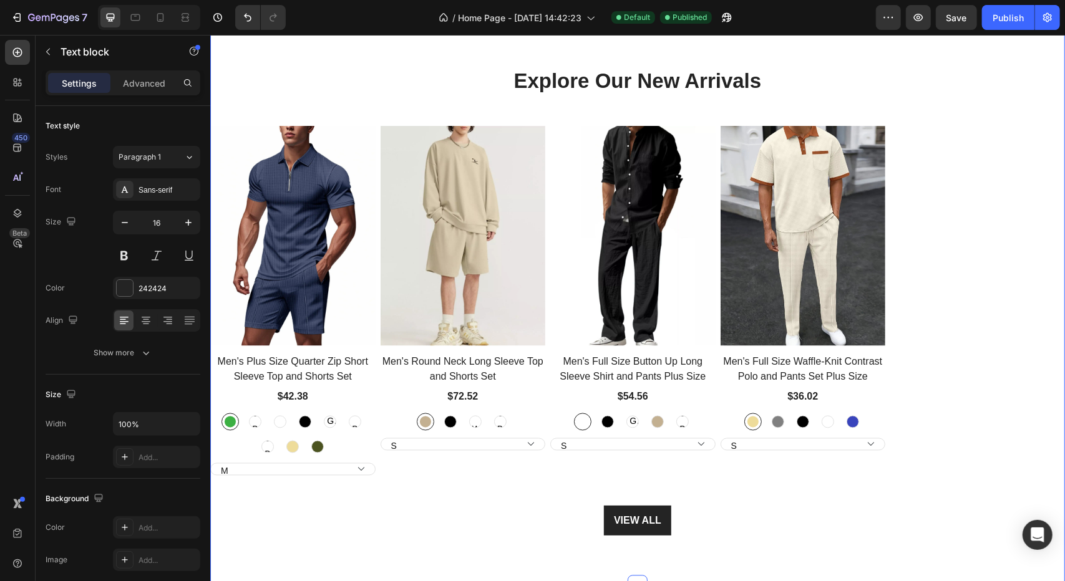
scroll to position [1353, 0]
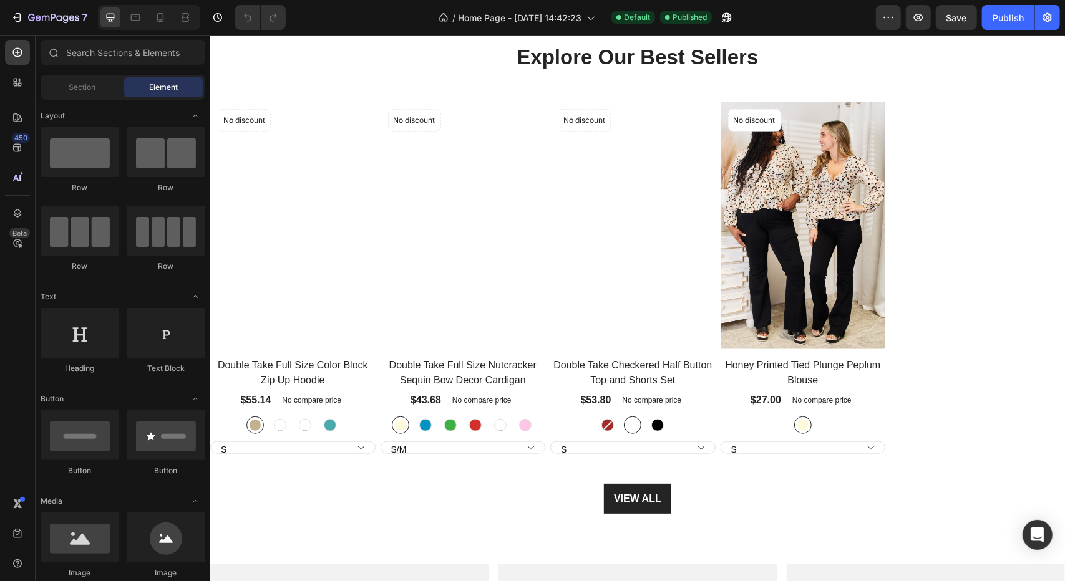
scroll to position [561, 0]
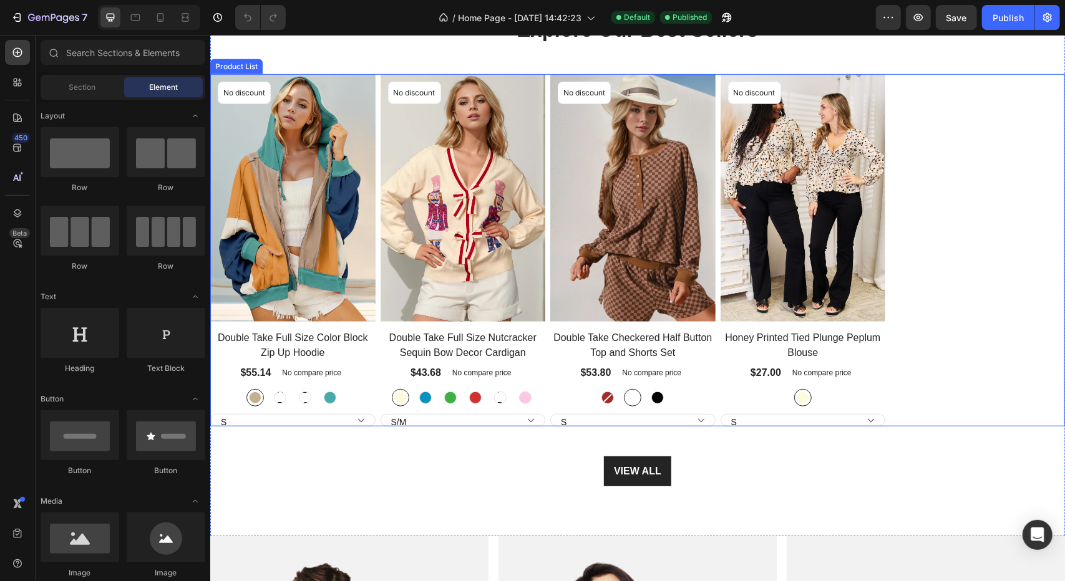
click at [914, 224] on div "Product Images No discount Not be displayed when published Product Badge Row Do…" at bounding box center [637, 250] width 855 height 352
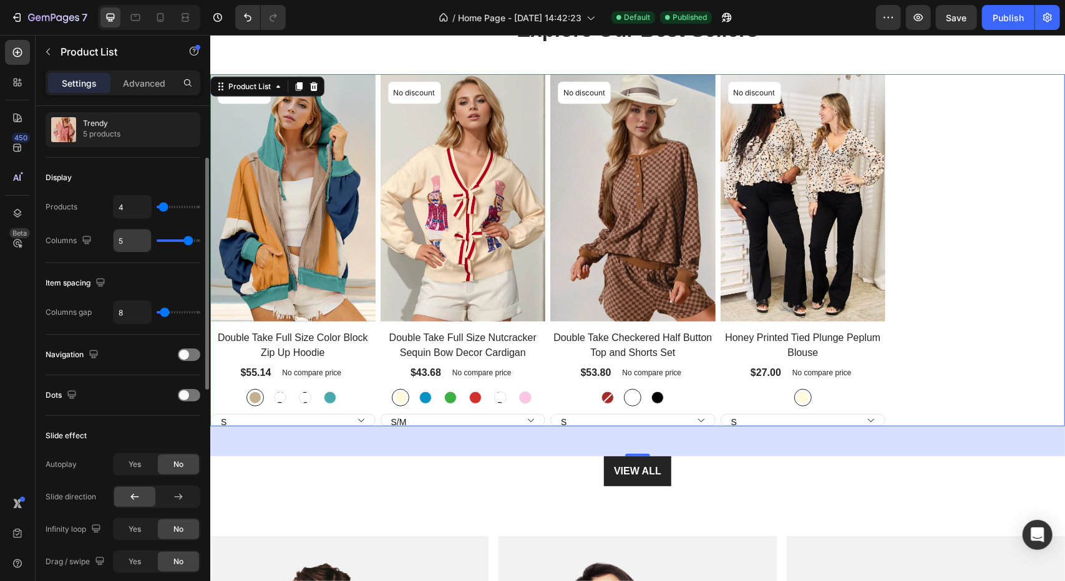
scroll to position [52, 0]
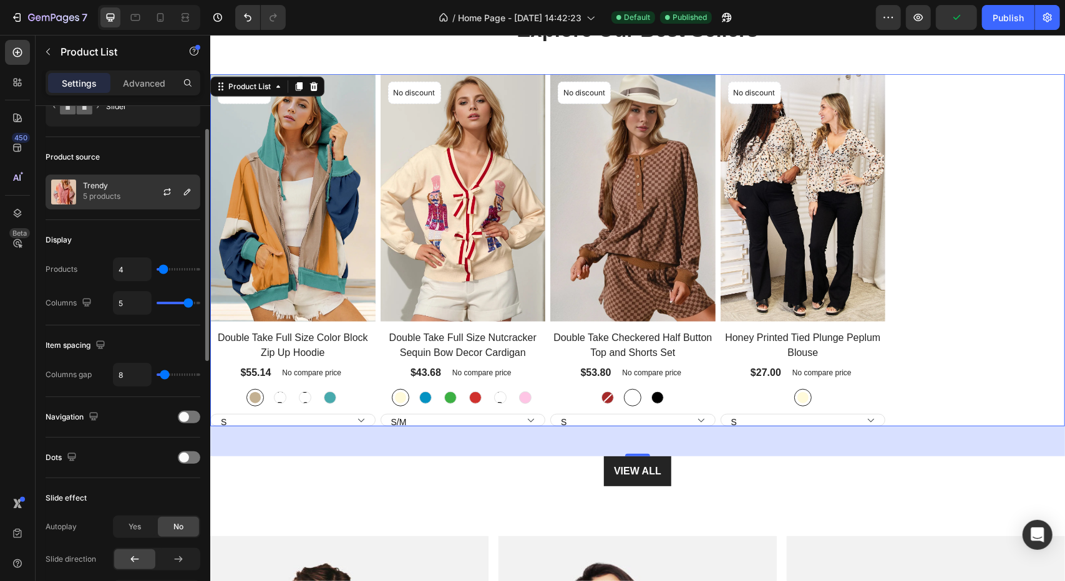
click at [143, 189] on div "Trendy 5 products" at bounding box center [123, 192] width 155 height 35
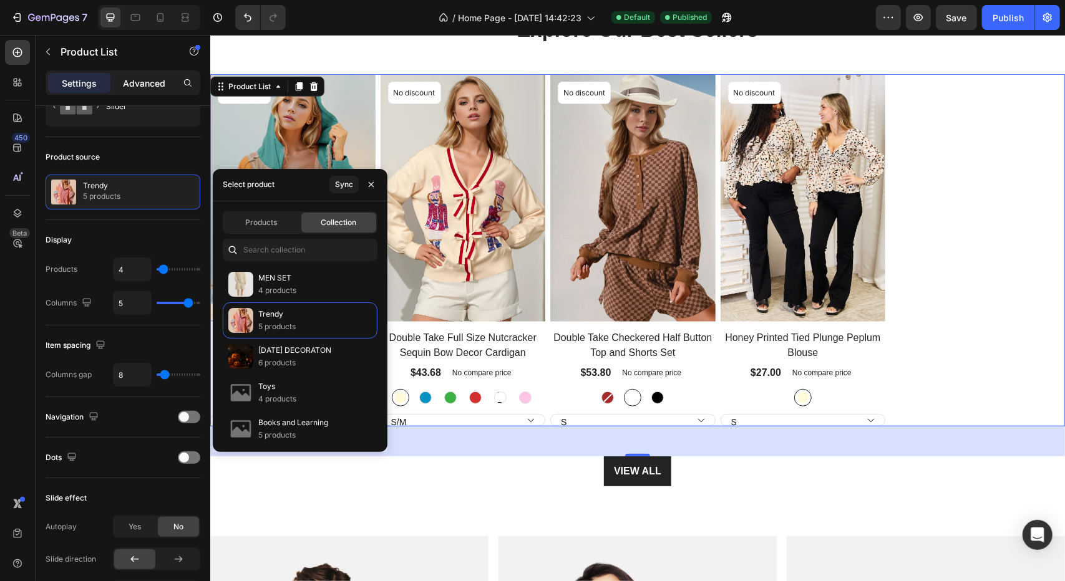
click at [165, 87] on div "Advanced" at bounding box center [144, 83] width 62 height 20
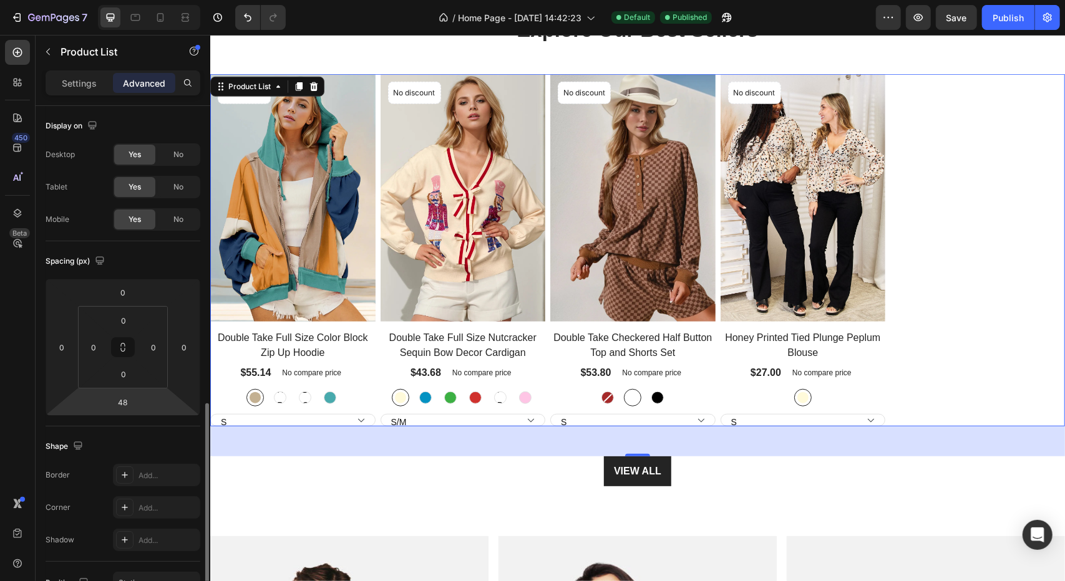
scroll to position [353, 0]
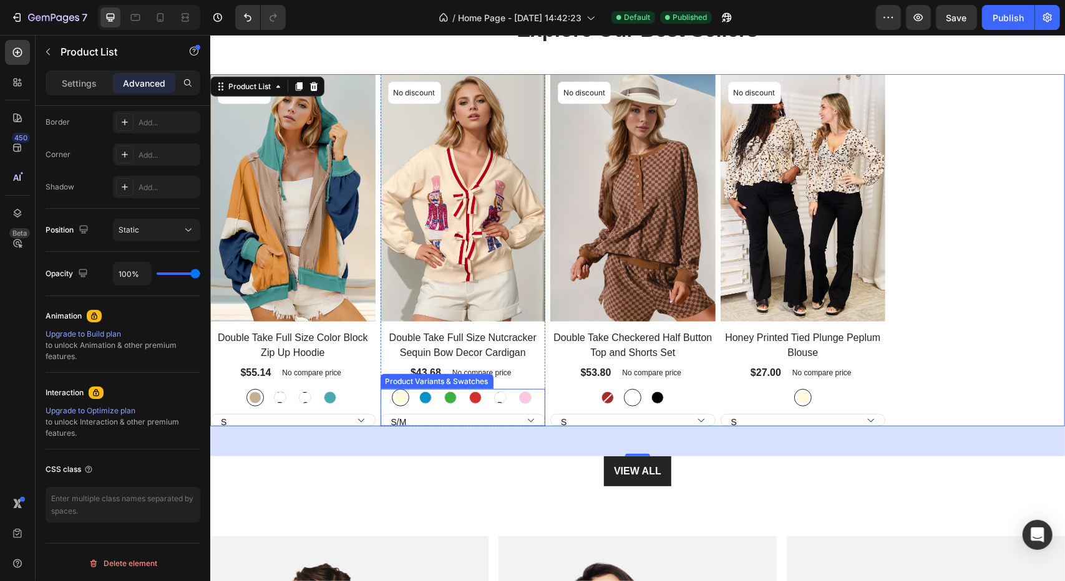
click at [444, 385] on div "Product Variants & Swatches" at bounding box center [436, 381] width 113 height 15
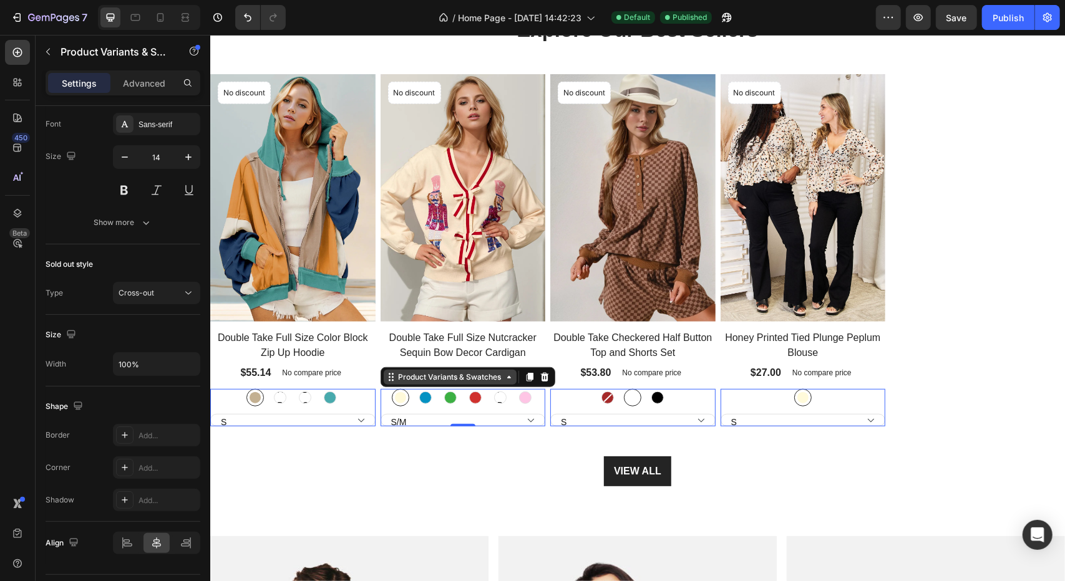
scroll to position [0, 0]
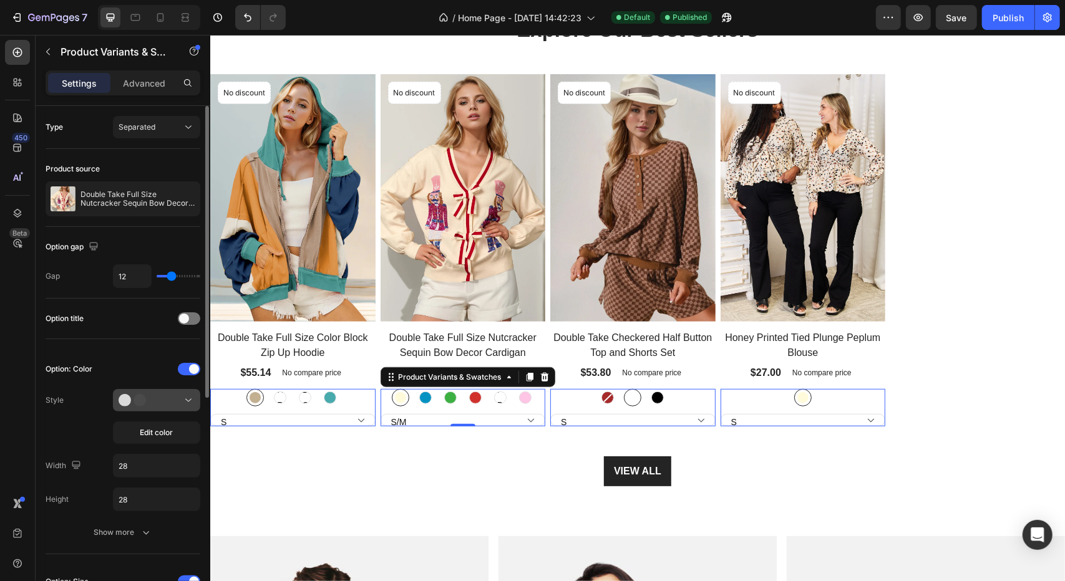
click at [150, 401] on icon at bounding box center [137, 400] width 37 height 12
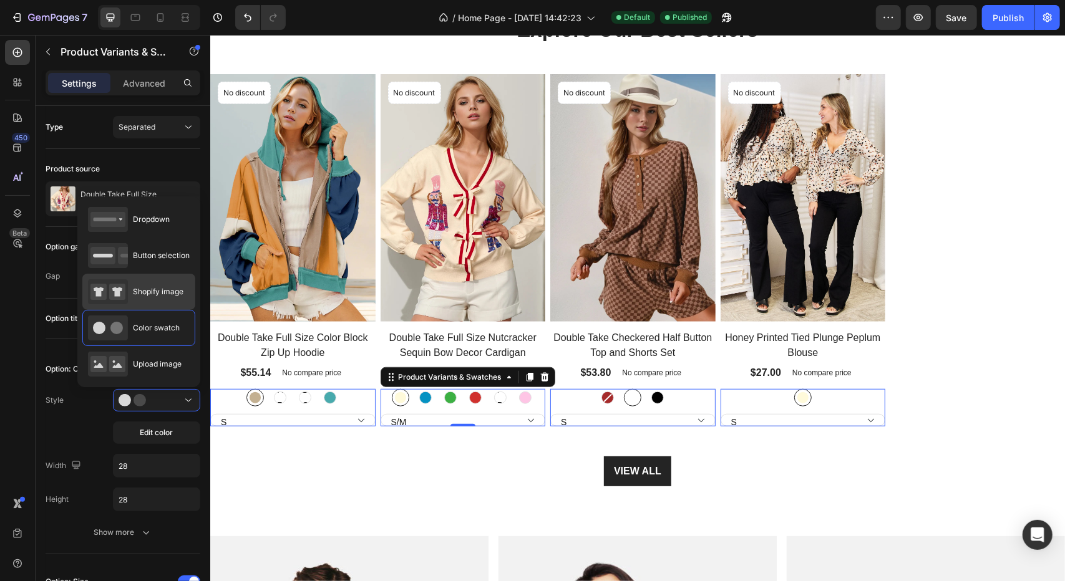
click at [165, 294] on span "Shopify image" at bounding box center [158, 291] width 51 height 11
type input "20"
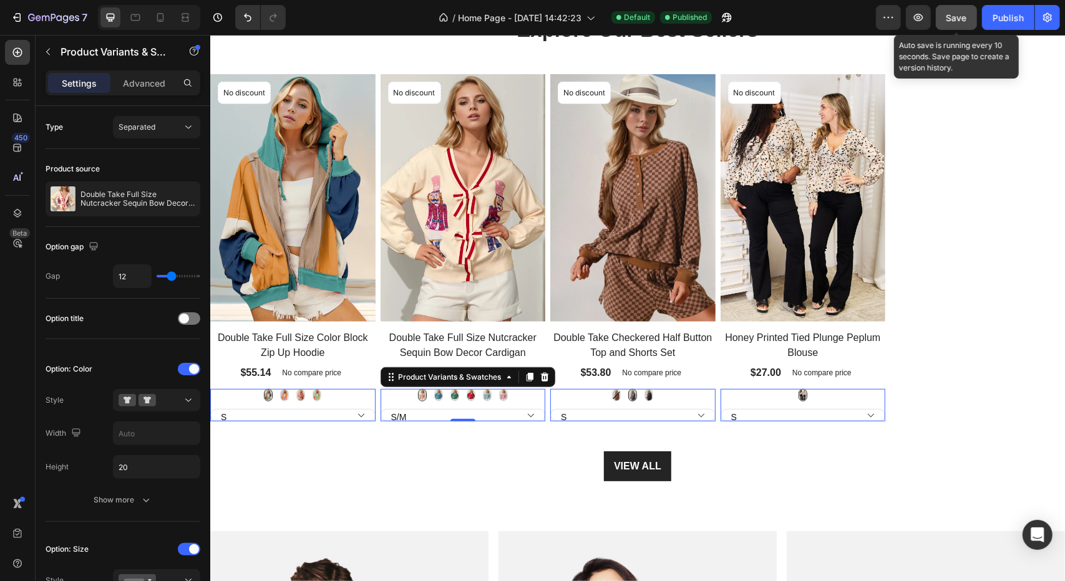
click at [961, 17] on span "Save" at bounding box center [956, 17] width 21 height 11
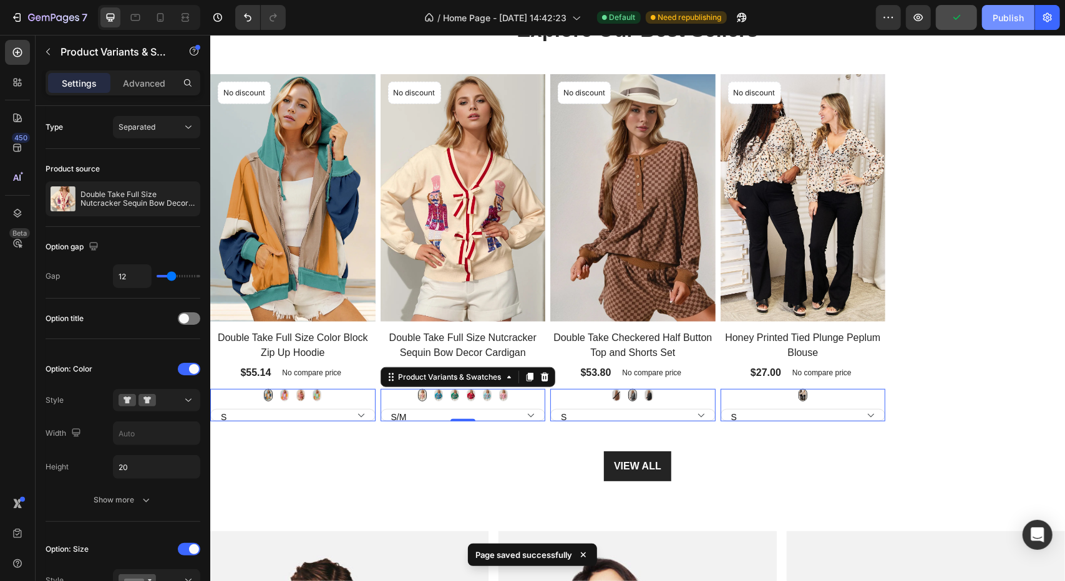
click at [1008, 22] on div "Publish" at bounding box center [1007, 17] width 31 height 13
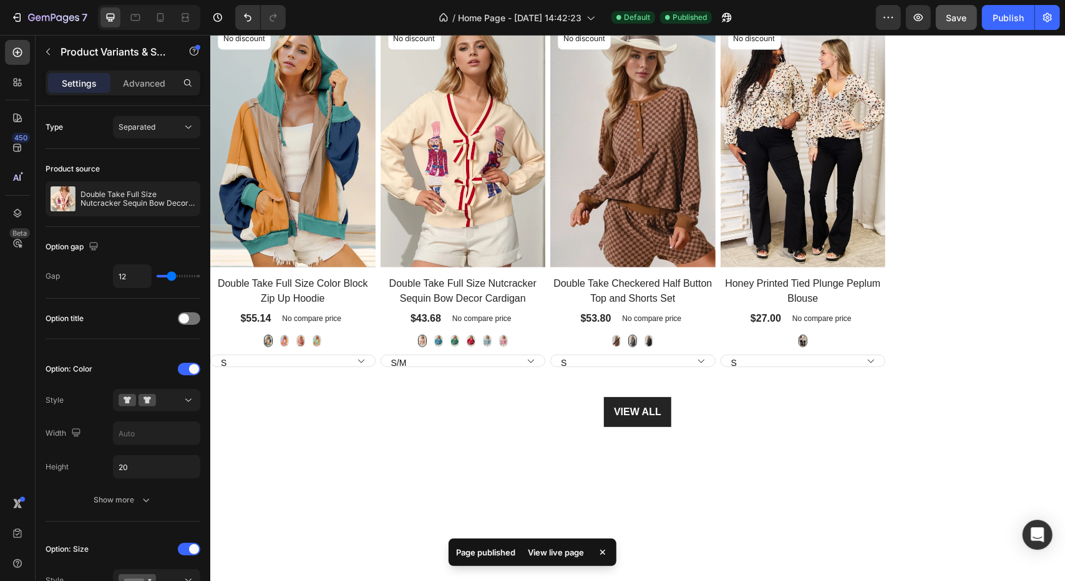
scroll to position [509, 0]
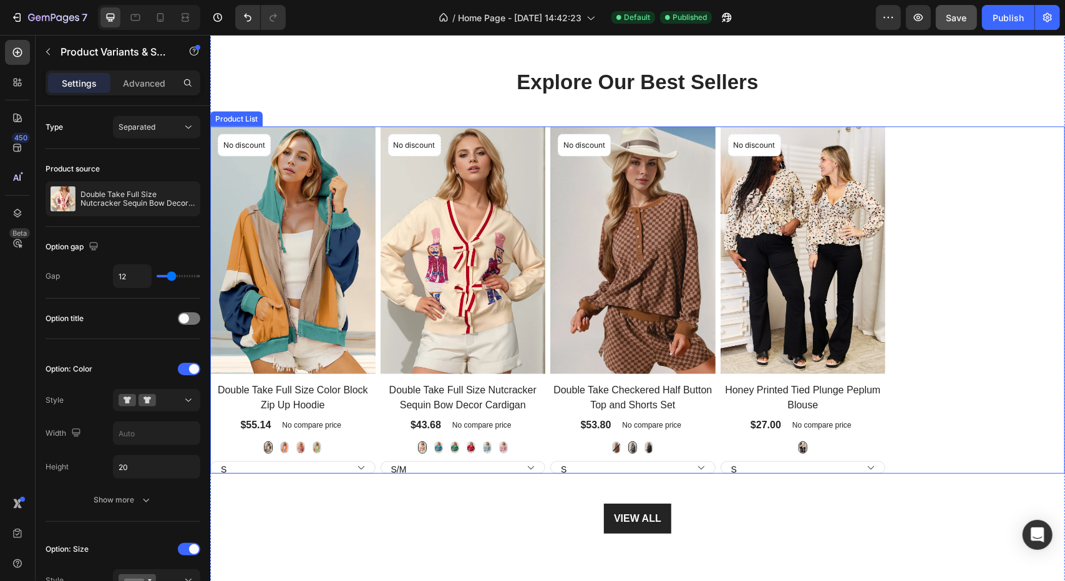
click at [898, 463] on div "Product Images No discount Not be displayed when published Product Badge Row Do…" at bounding box center [637, 299] width 855 height 347
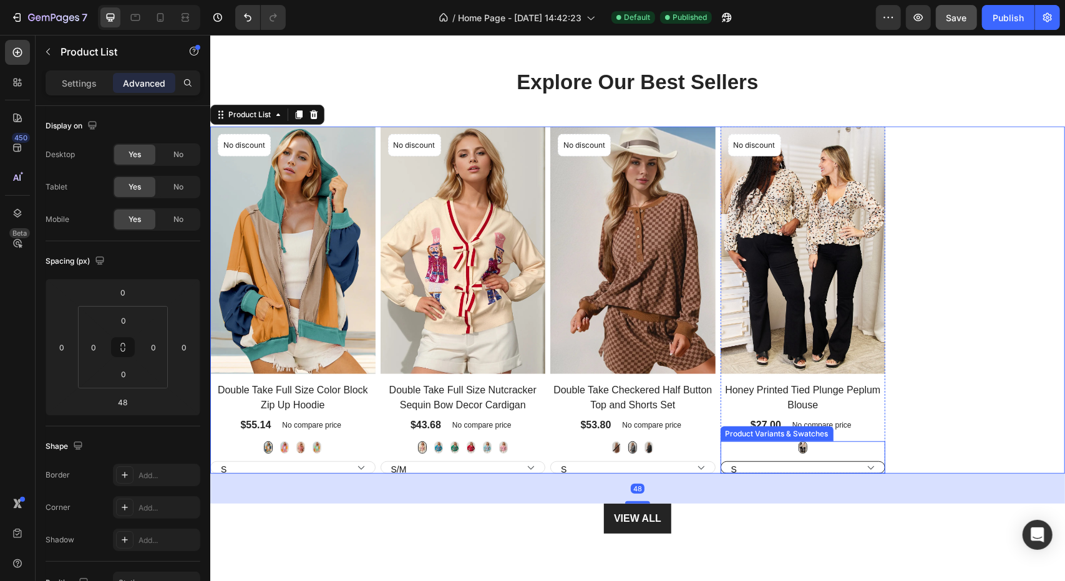
click at [810, 461] on select "S M L XL" at bounding box center [802, 467] width 165 height 12
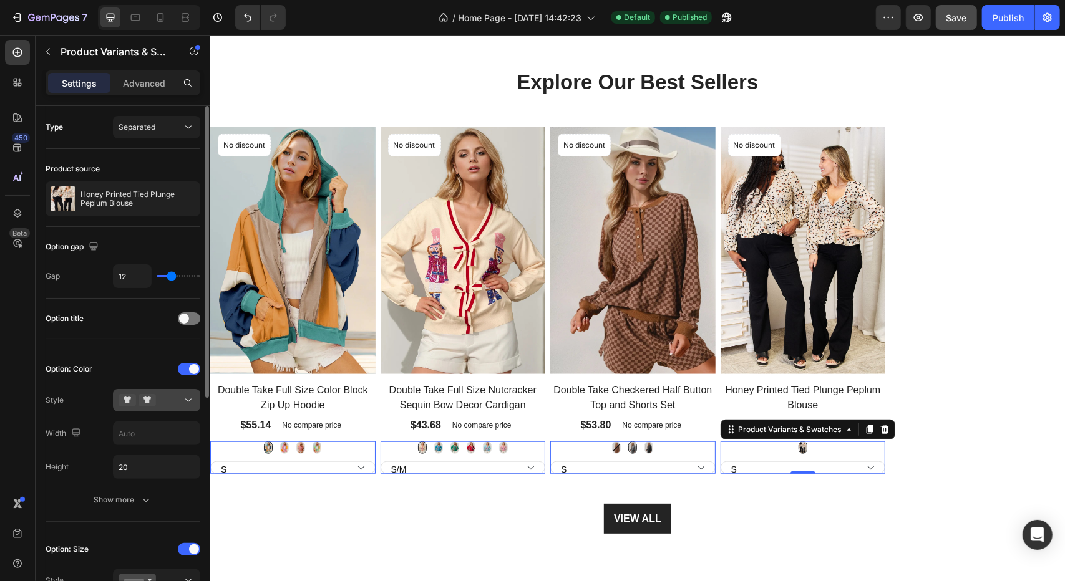
click at [153, 397] on icon at bounding box center [146, 400] width 17 height 12
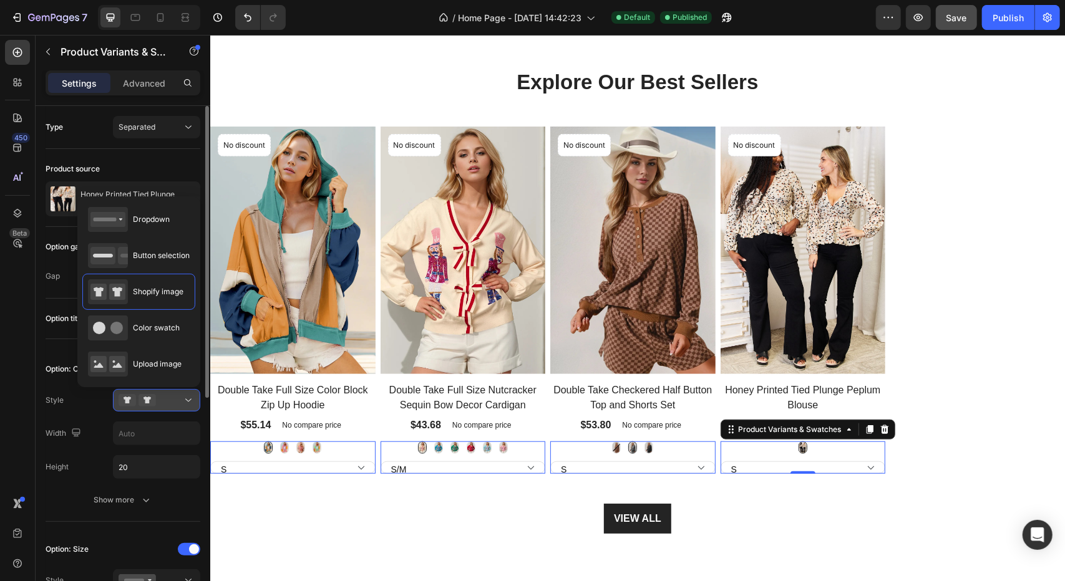
click at [151, 397] on icon at bounding box center [146, 400] width 17 height 12
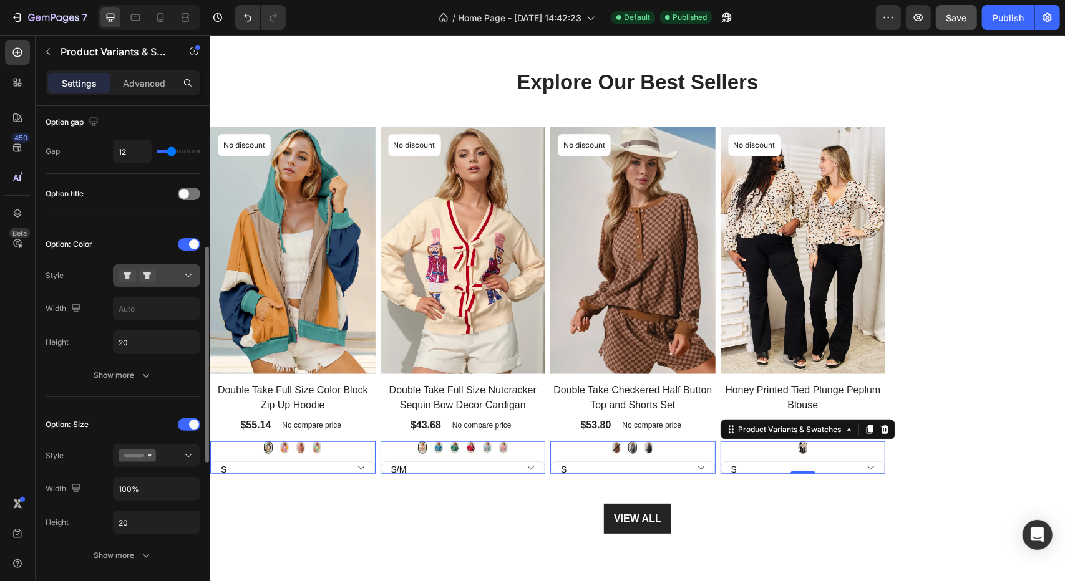
scroll to position [187, 0]
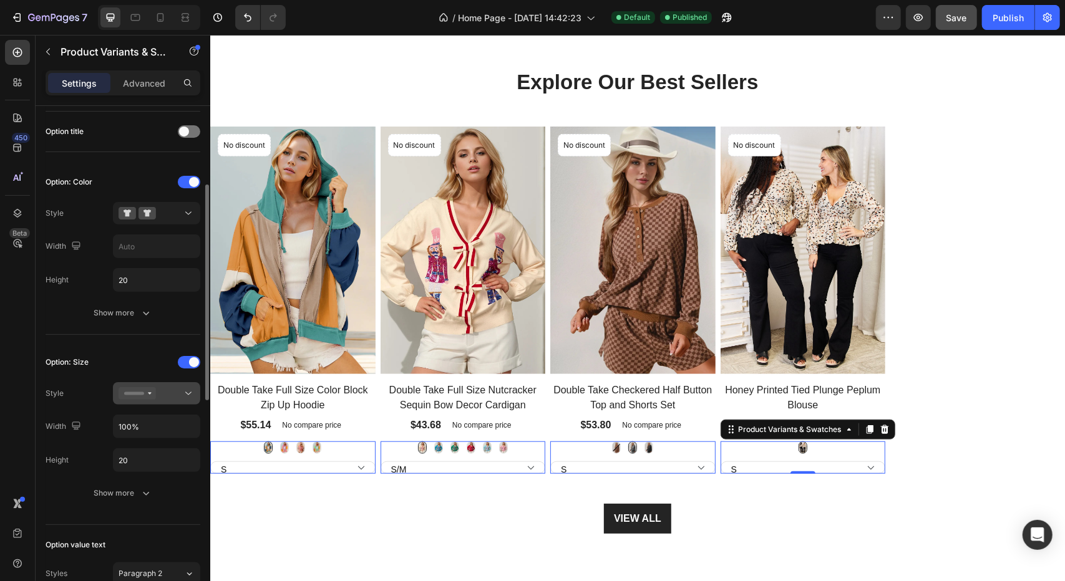
click at [152, 391] on icon at bounding box center [137, 393] width 37 height 12
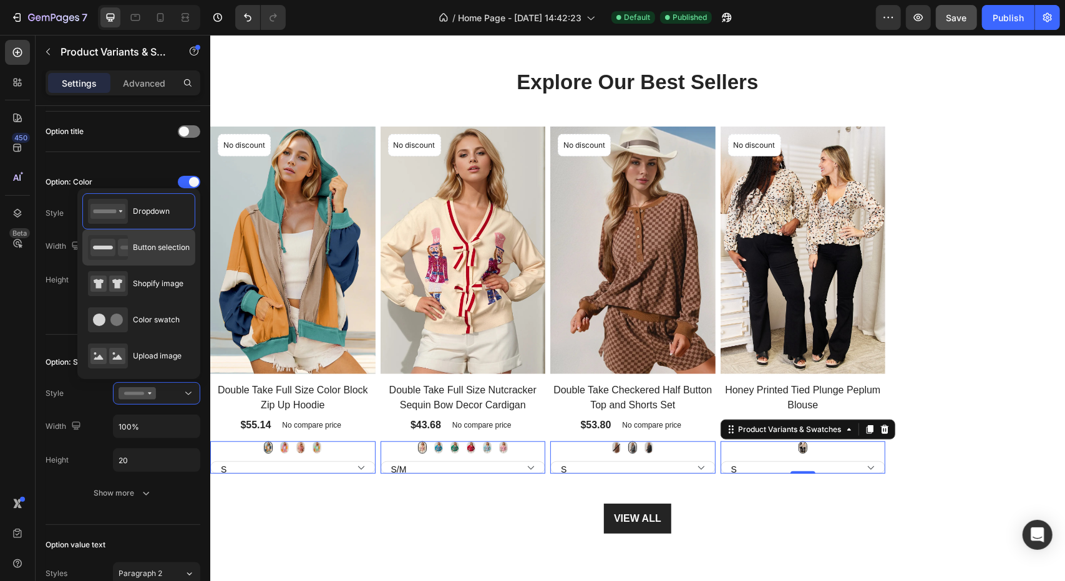
click at [160, 258] on div "Button selection" at bounding box center [139, 247] width 102 height 25
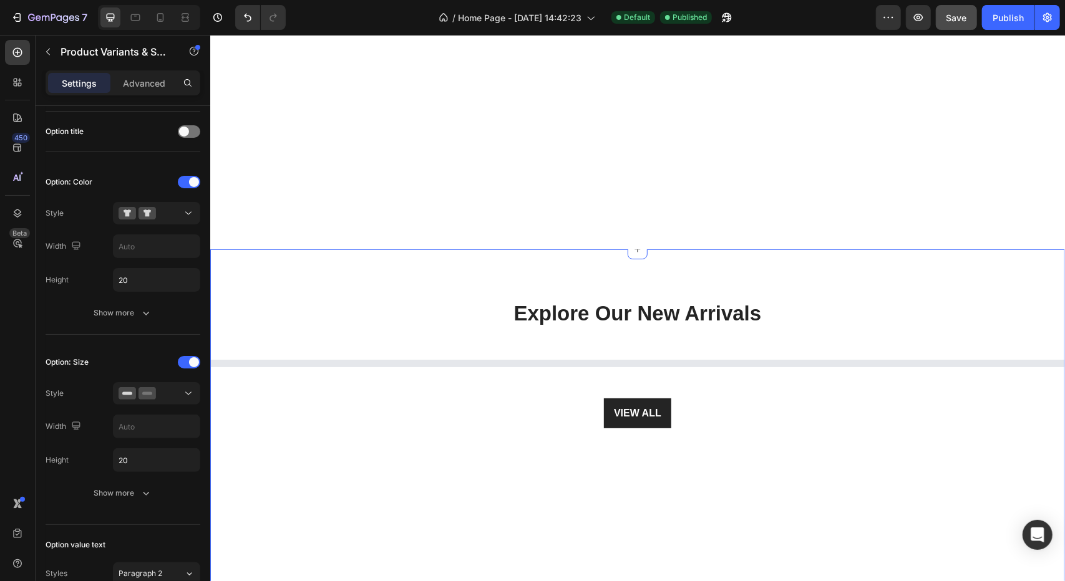
scroll to position [1507, 0]
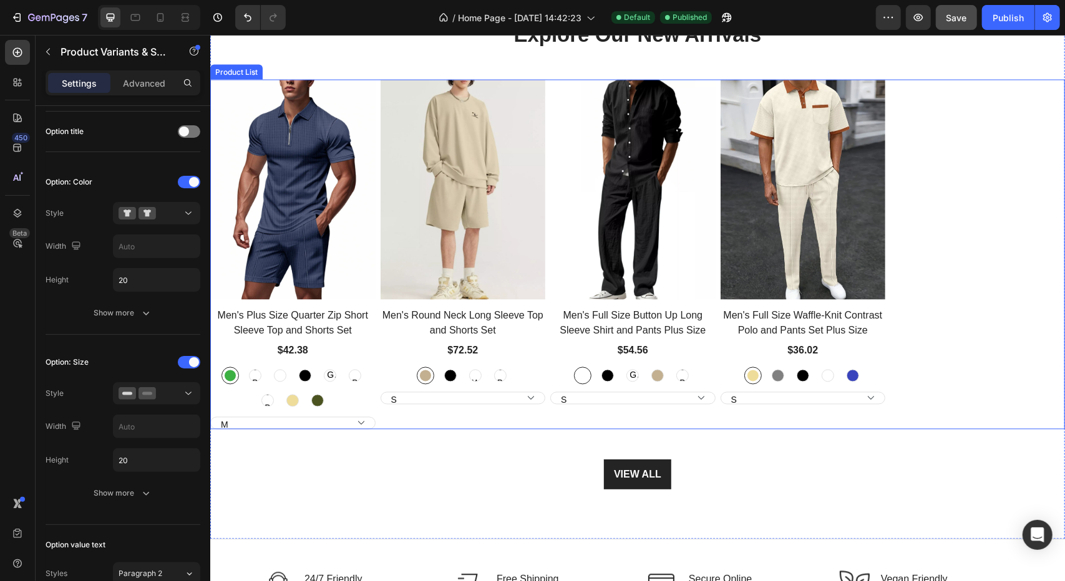
click at [951, 254] on div "Product Images Men's Plus Size Quarter Zip Short Sleeve Top and Shorts Set Prod…" at bounding box center [637, 254] width 855 height 350
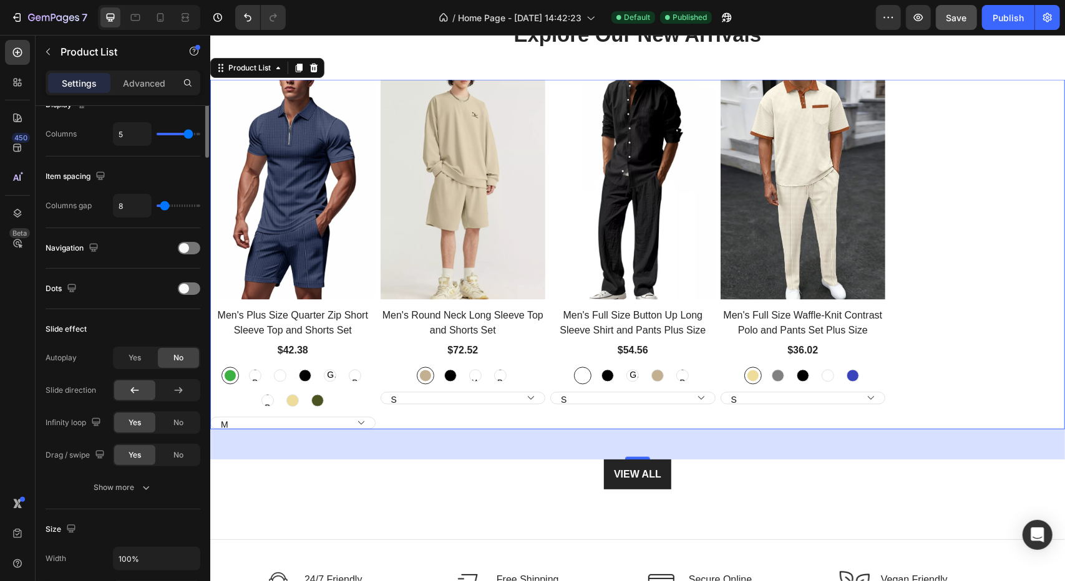
scroll to position [0, 0]
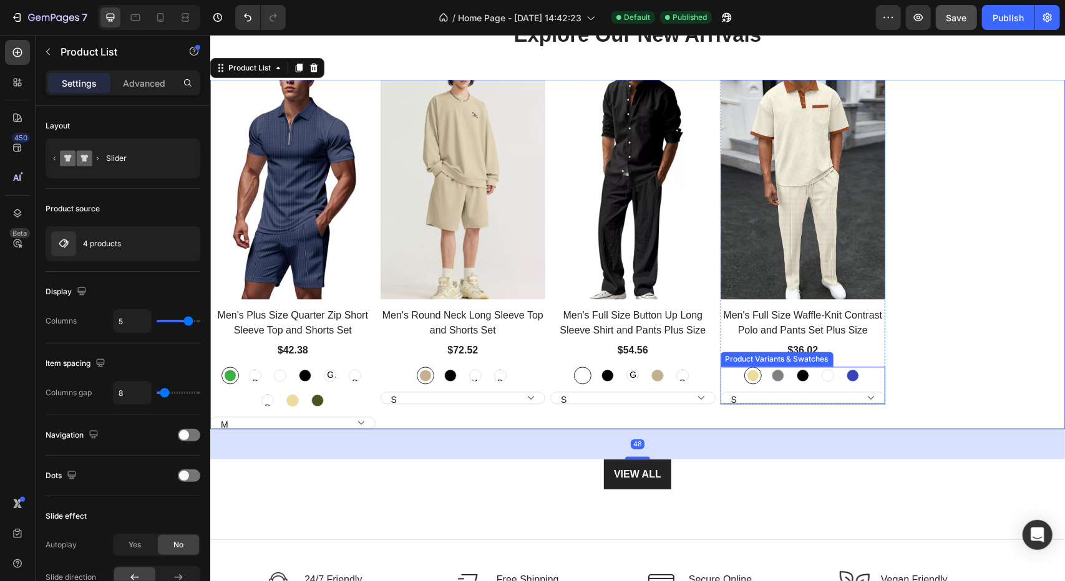
click at [793, 361] on div "Product Variants & Swatches" at bounding box center [776, 359] width 108 height 11
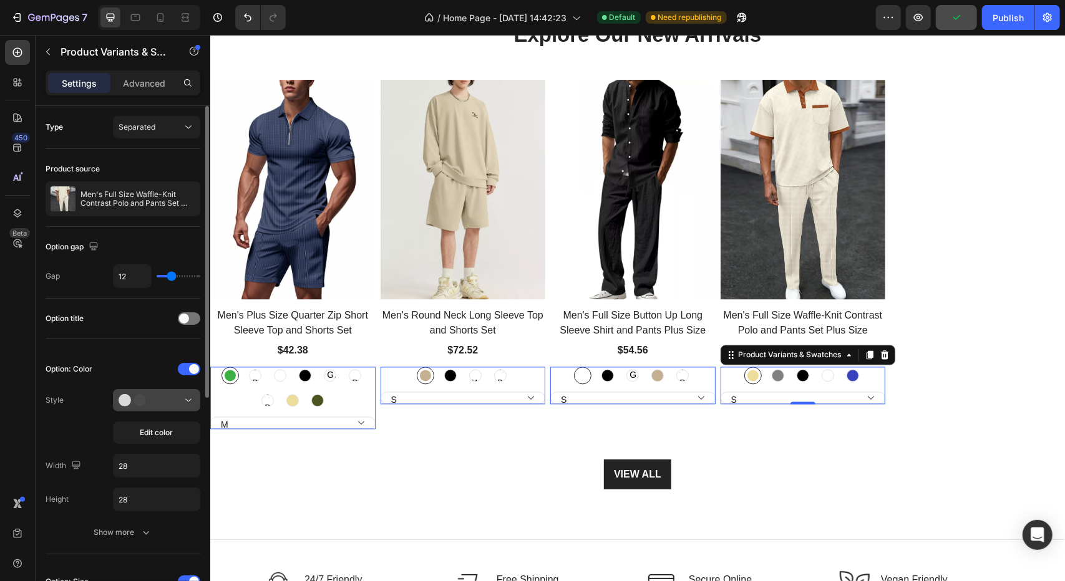
click at [162, 403] on div at bounding box center [157, 400] width 76 height 12
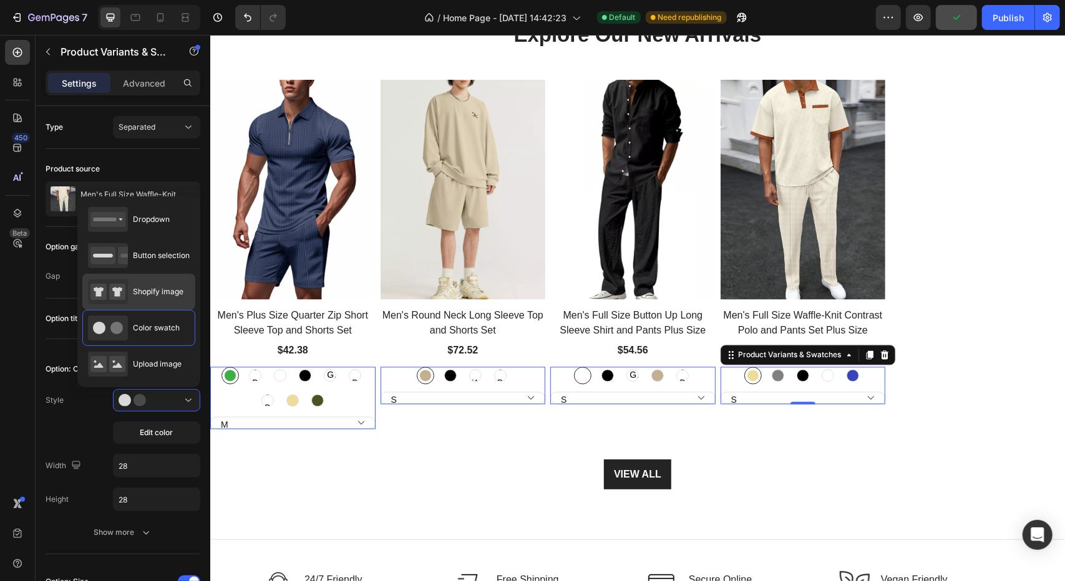
click at [153, 289] on span "Shopify image" at bounding box center [158, 291] width 51 height 11
type input "20"
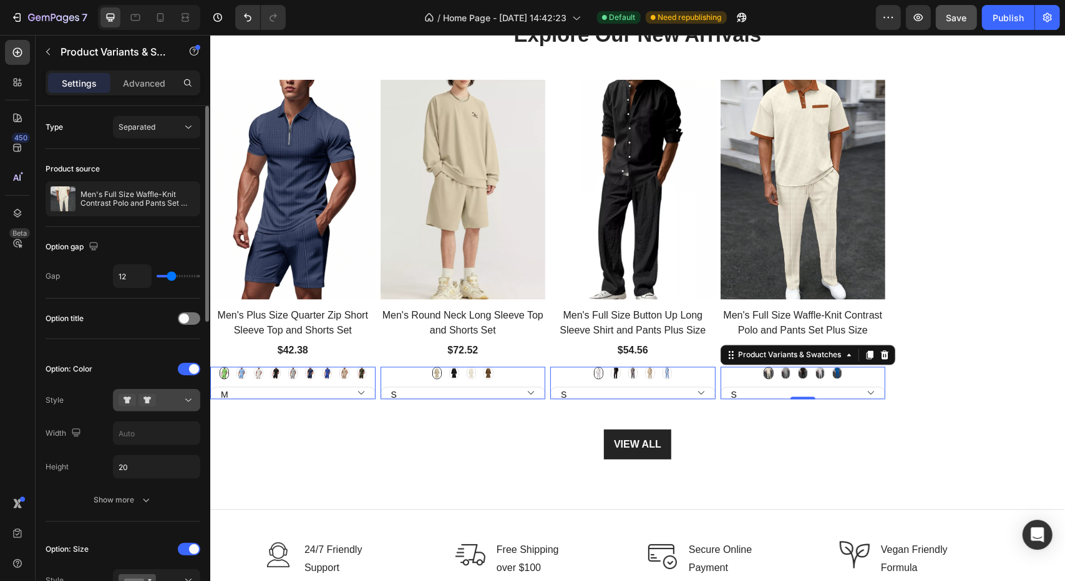
click at [178, 400] on div at bounding box center [157, 400] width 76 height 12
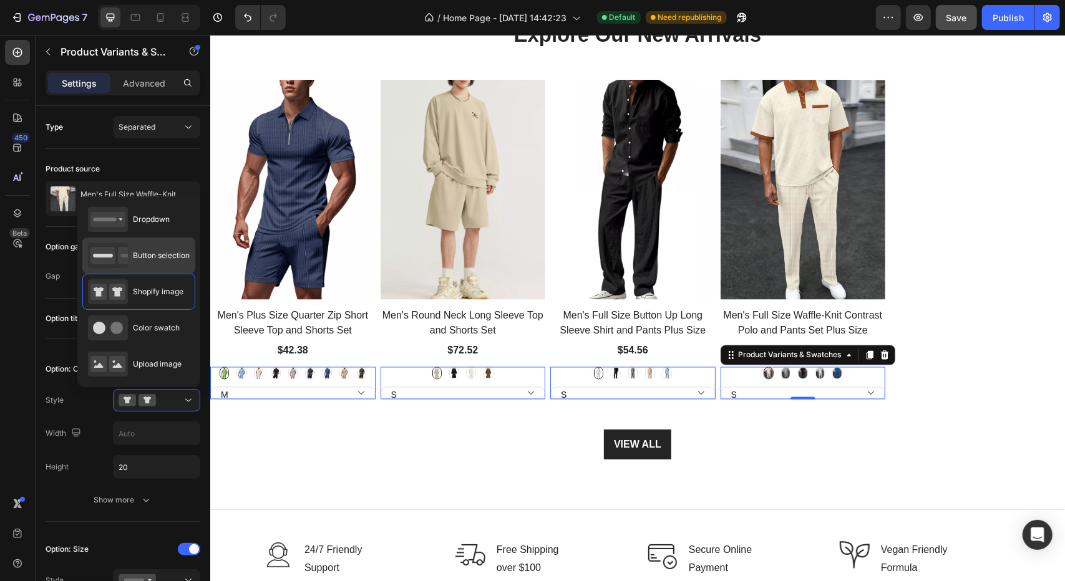
click at [165, 251] on span "Button selection" at bounding box center [161, 255] width 57 height 11
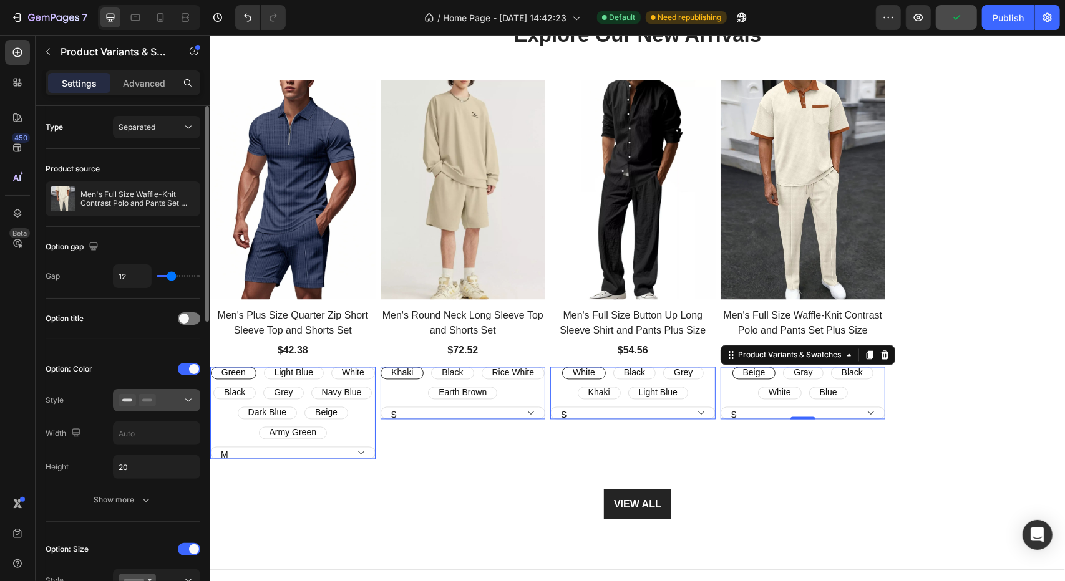
click at [147, 405] on icon at bounding box center [146, 400] width 17 height 12
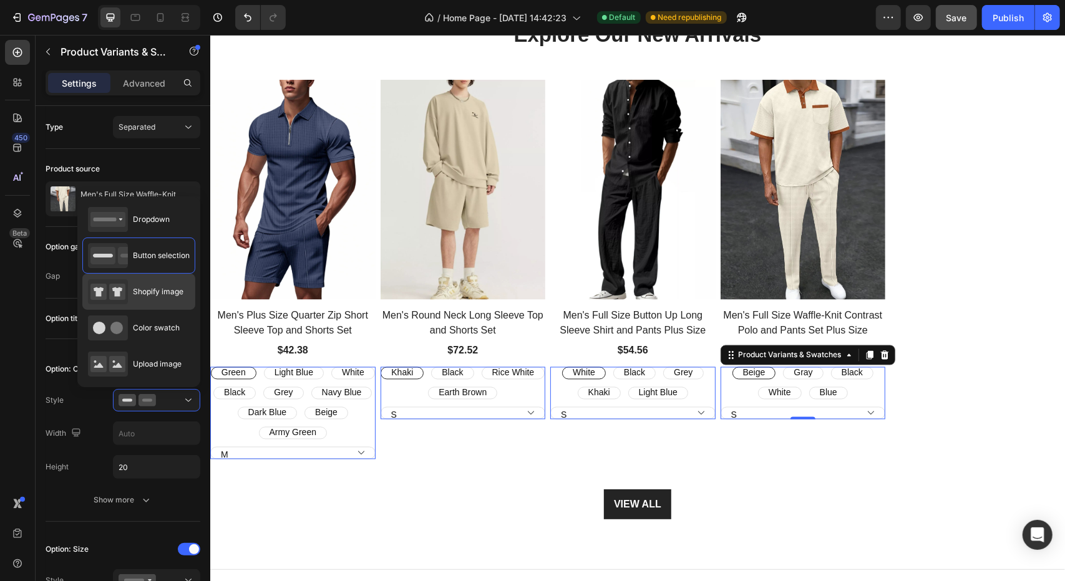
click at [162, 294] on span "Shopify image" at bounding box center [158, 291] width 51 height 11
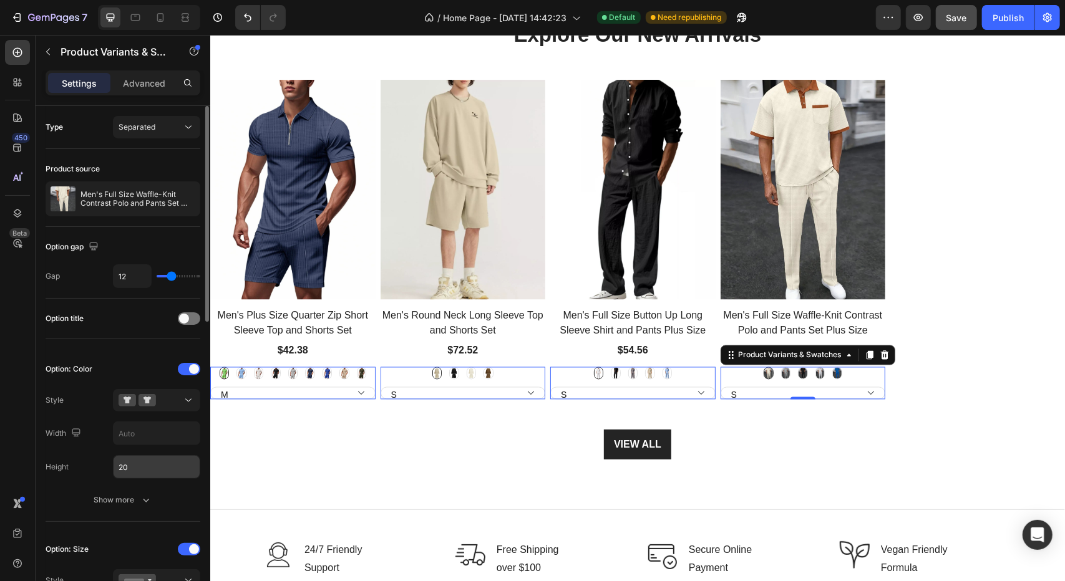
scroll to position [125, 0]
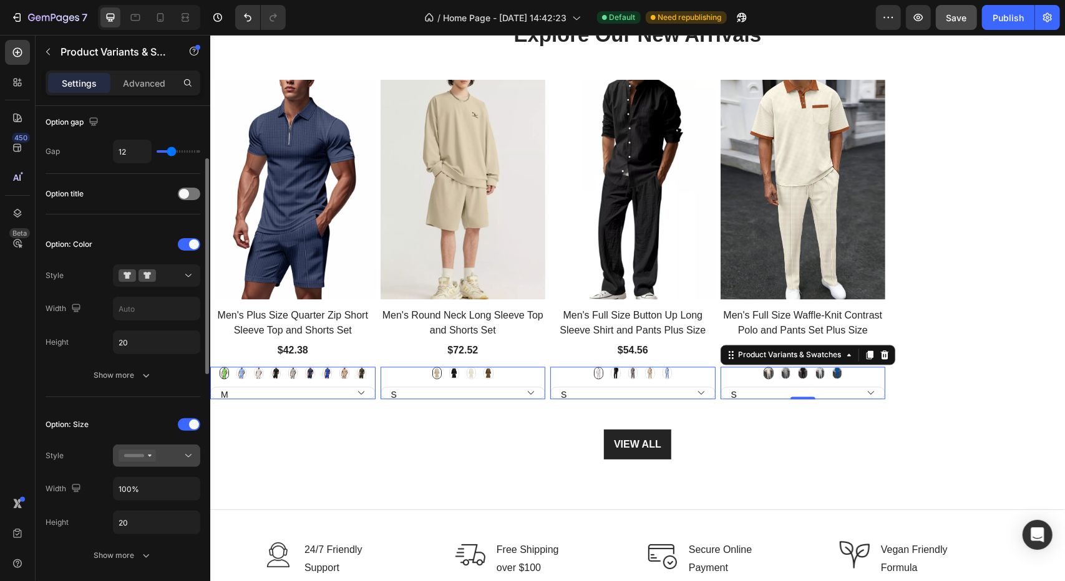
click at [151, 457] on icon at bounding box center [137, 456] width 37 height 12
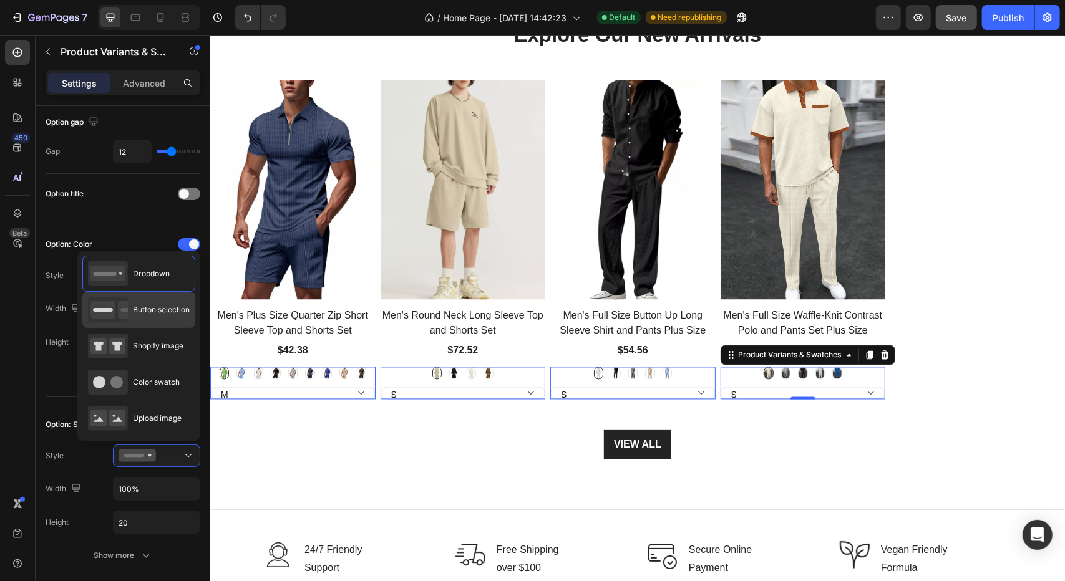
click at [169, 306] on span "Button selection" at bounding box center [161, 309] width 57 height 11
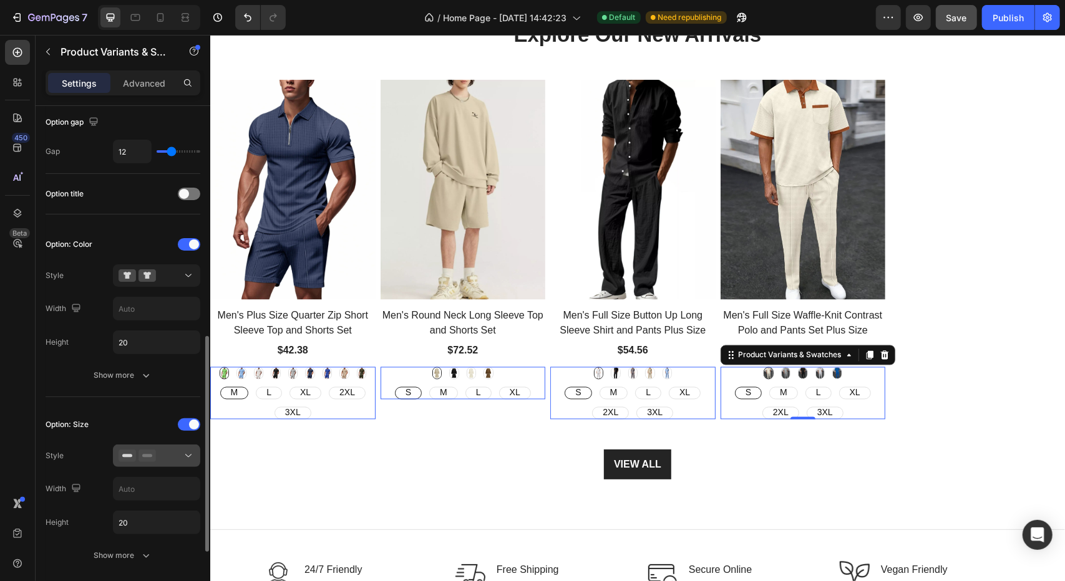
scroll to position [249, 0]
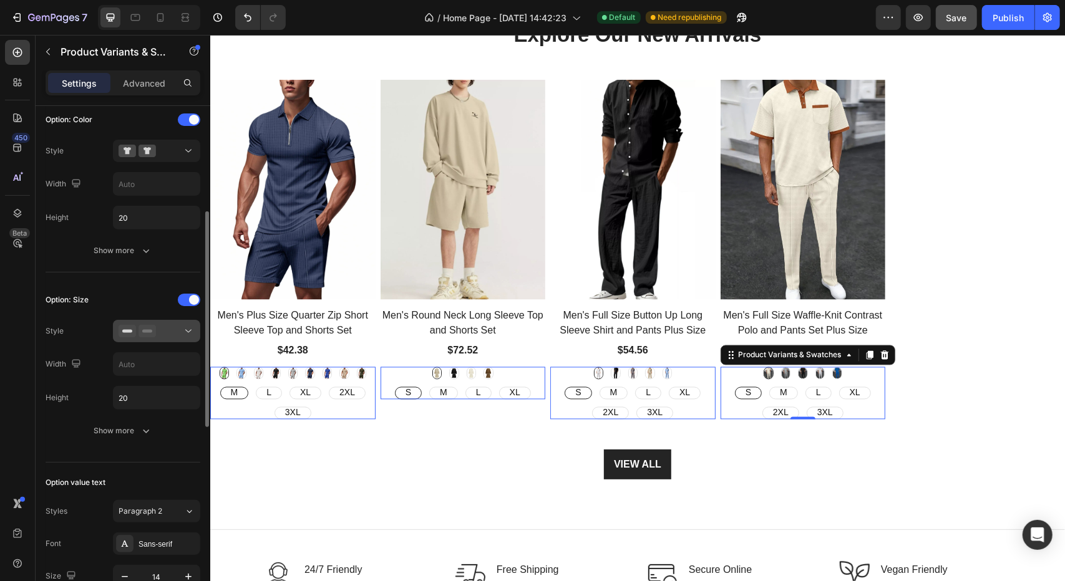
click at [165, 325] on div at bounding box center [157, 331] width 76 height 12
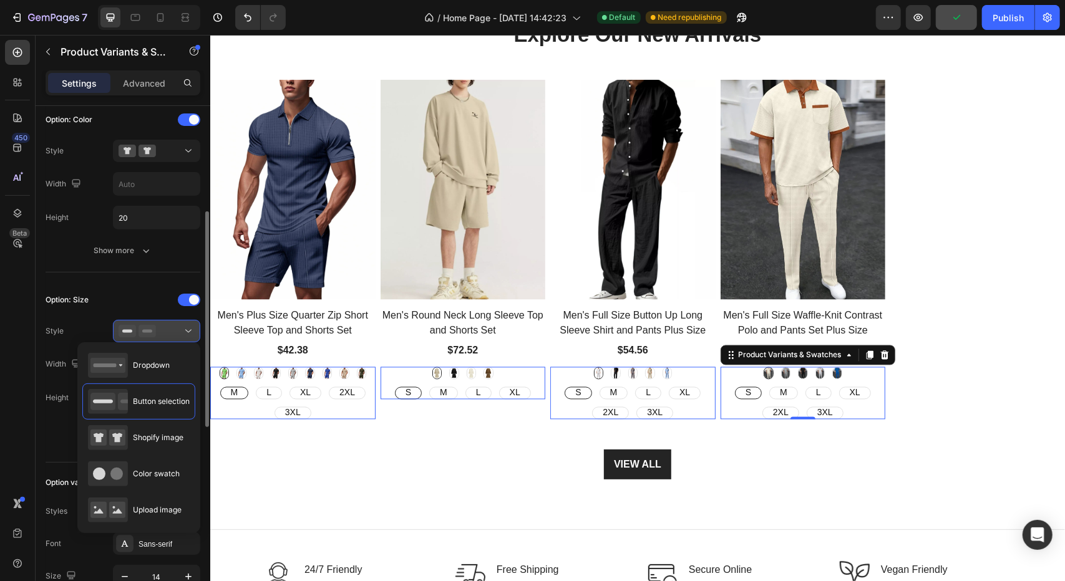
click at [165, 325] on div at bounding box center [157, 331] width 76 height 12
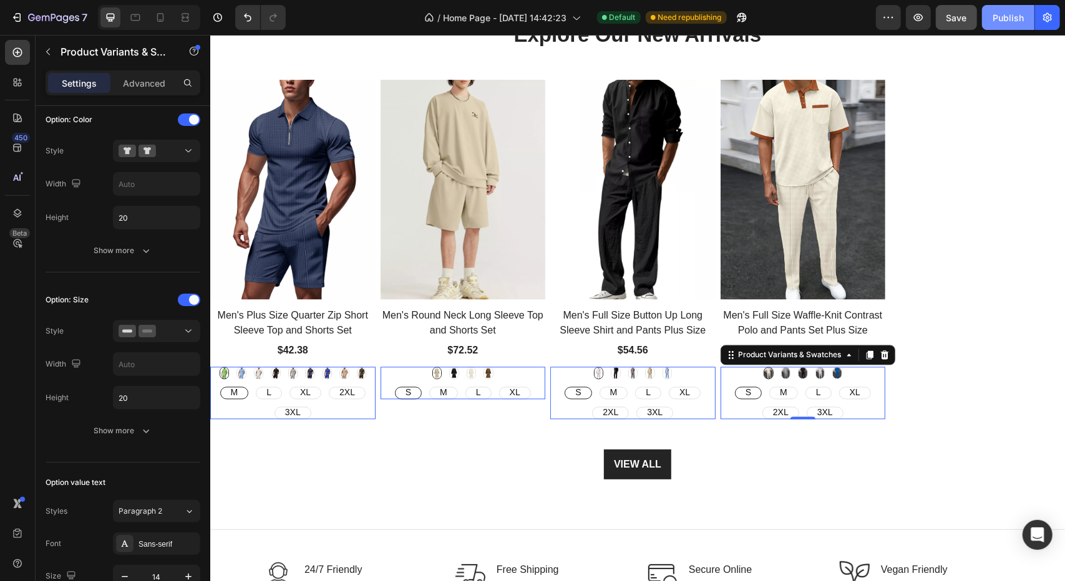
click at [997, 22] on div "Publish" at bounding box center [1007, 17] width 31 height 13
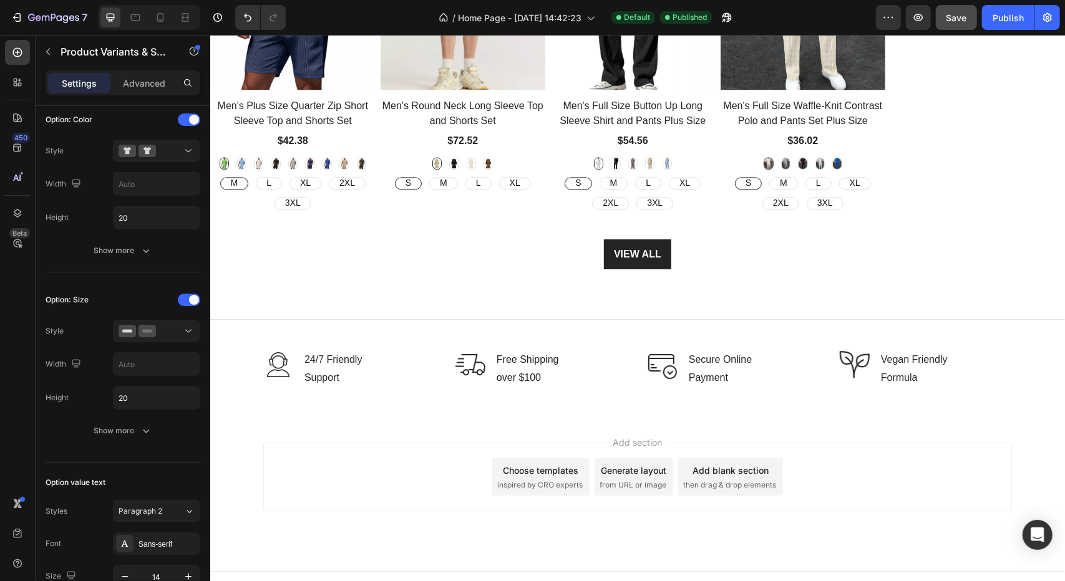
scroll to position [1732, 0]
